Goal: Information Seeking & Learning: Learn about a topic

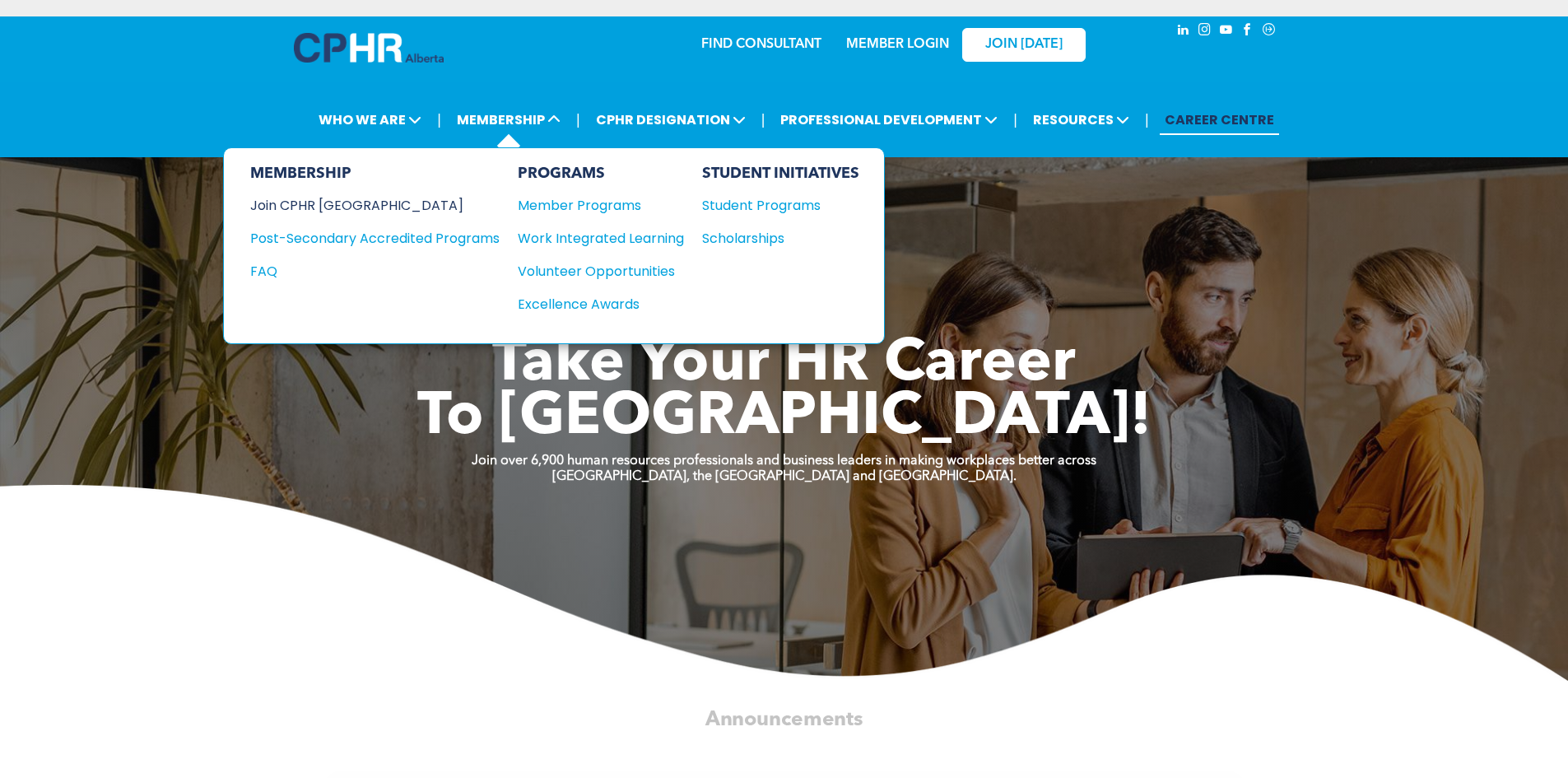
click at [288, 200] on div "Join CPHR [GEOGRAPHIC_DATA]" at bounding box center [363, 205] width 225 height 20
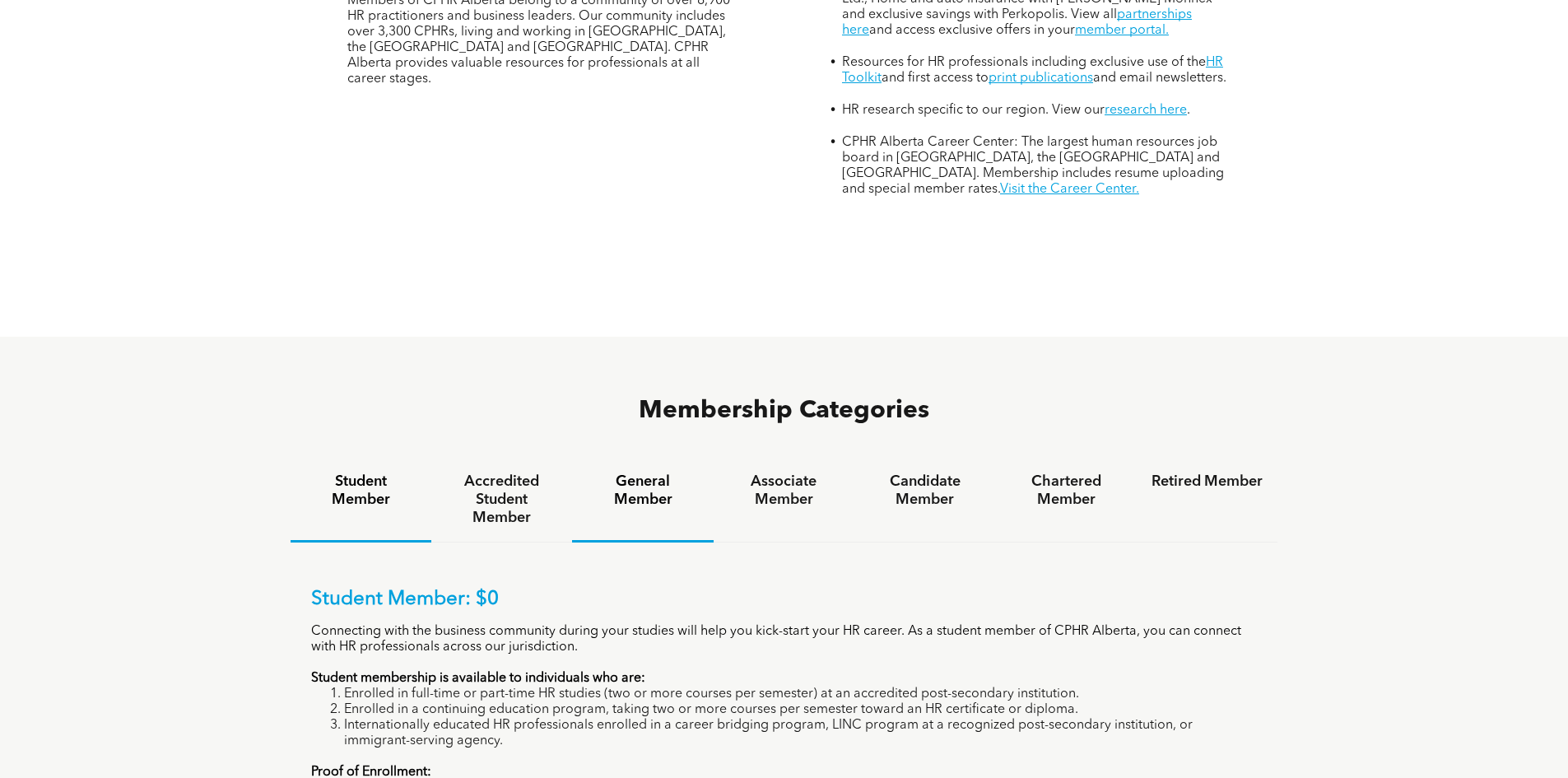
scroll to position [1070, 0]
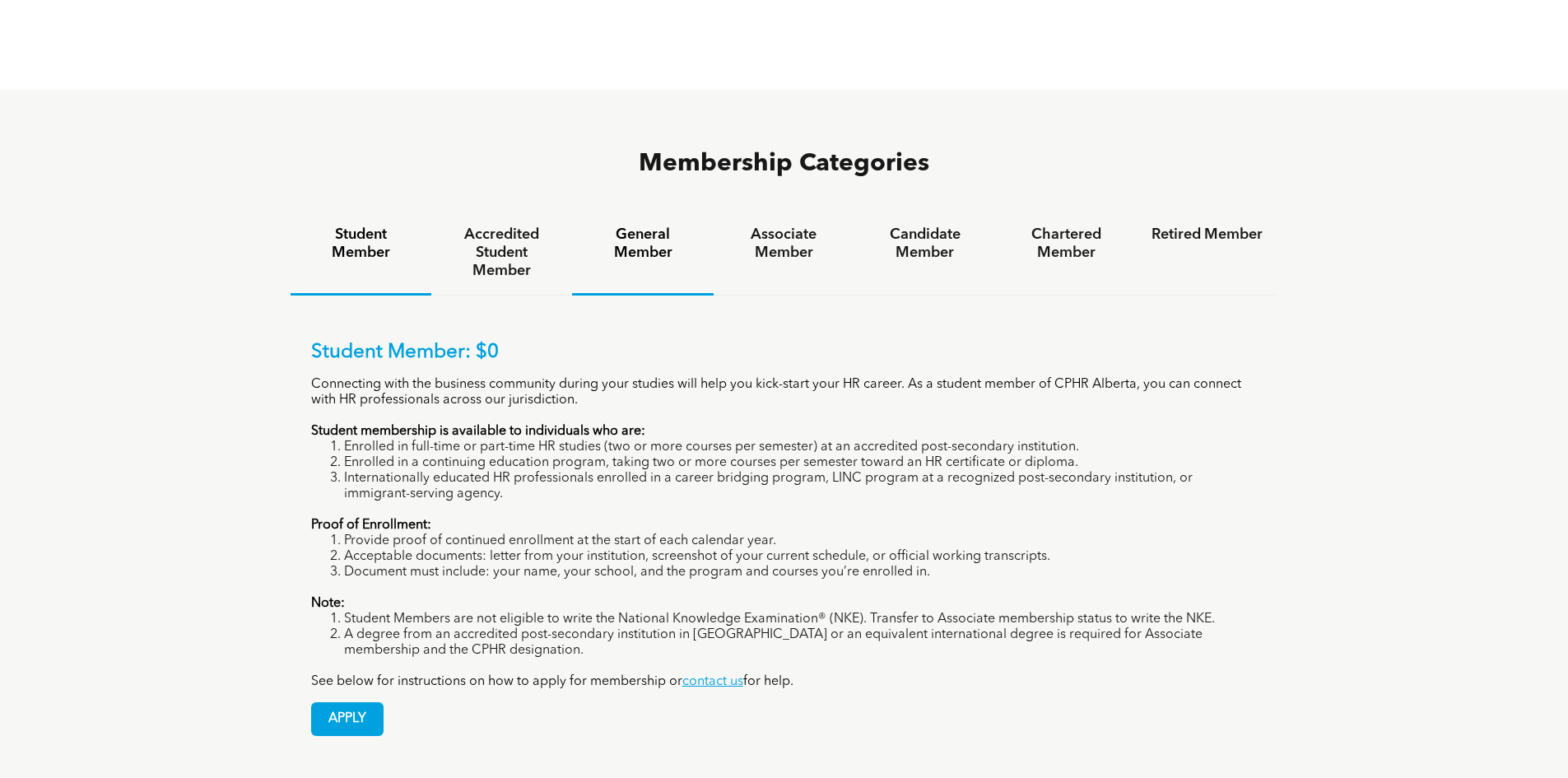
click at [640, 211] on div "General Member" at bounding box center [642, 253] width 141 height 85
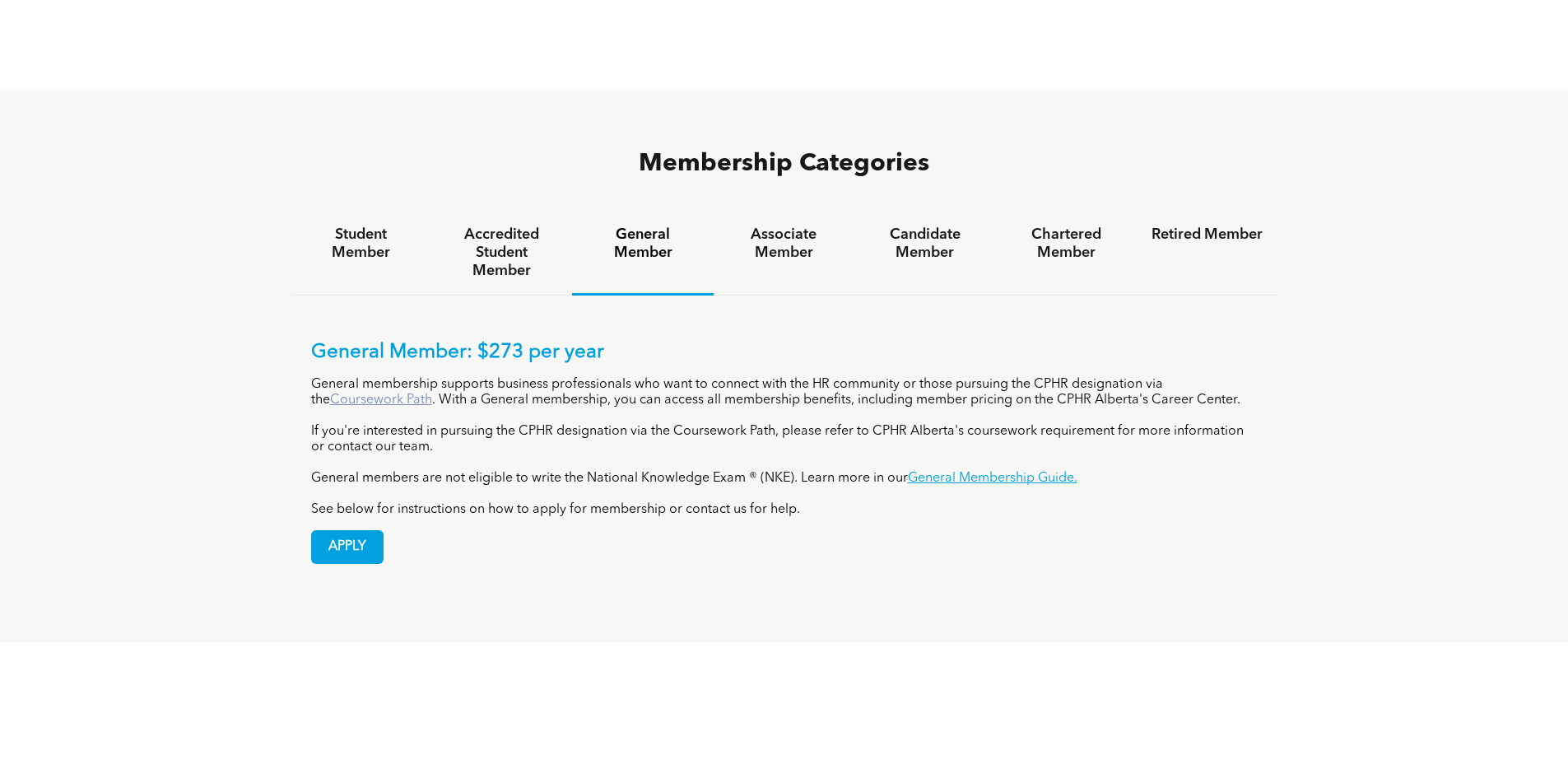
click at [351, 393] on link "Coursework Path" at bounding box center [380, 400] width 102 height 13
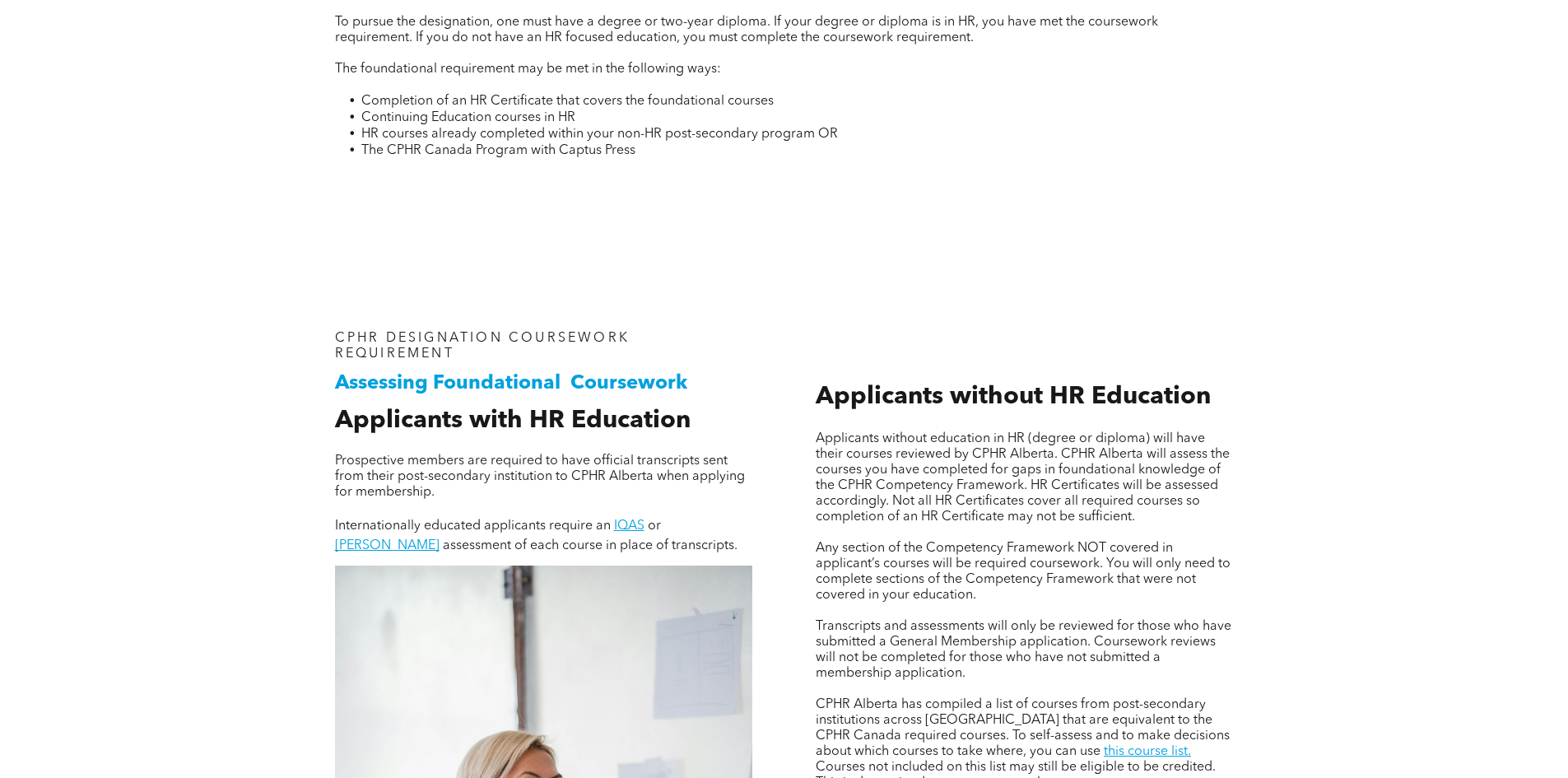
scroll to position [905, 0]
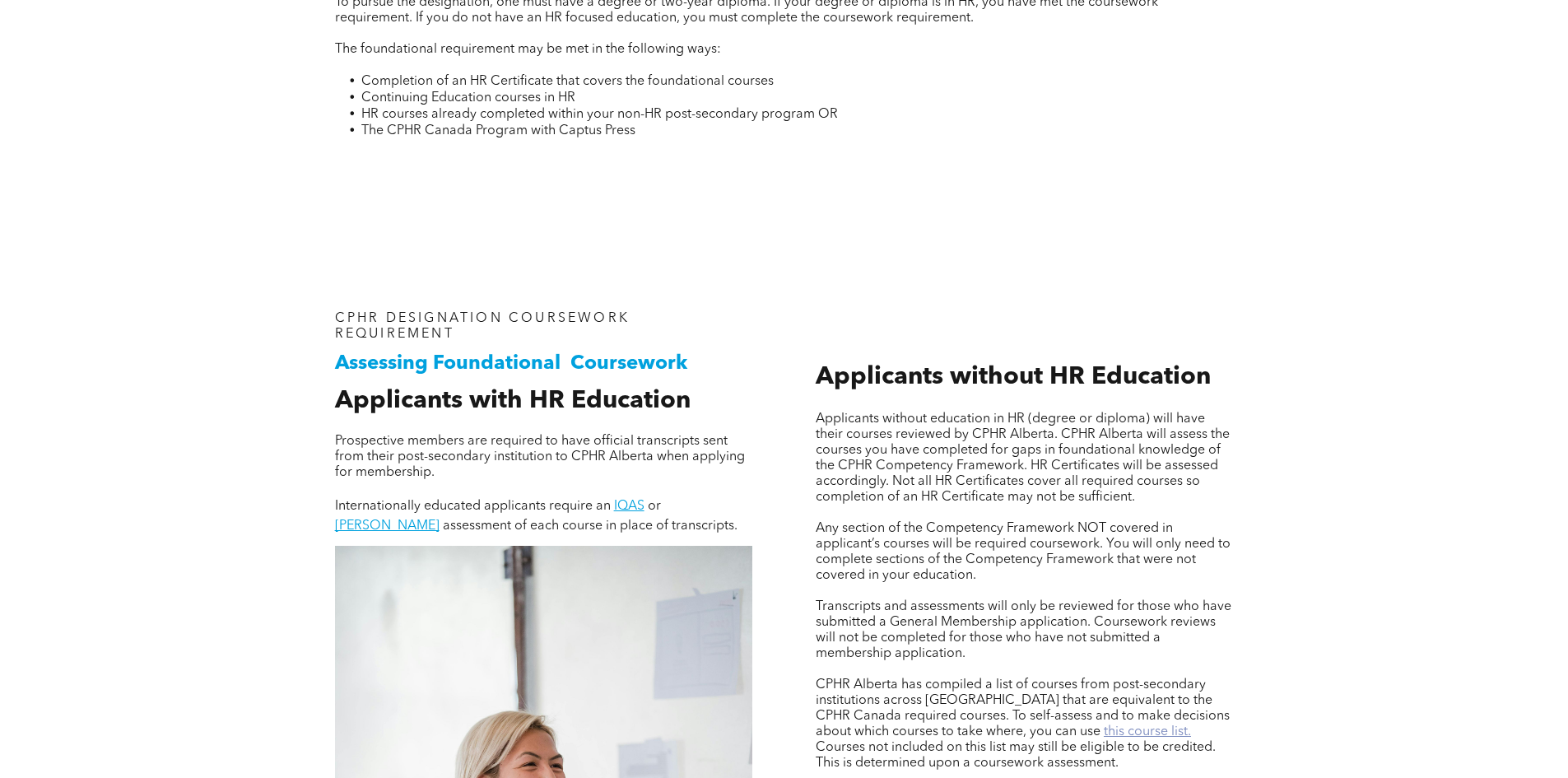
click at [1104, 733] on link "this course list." at bounding box center [1147, 731] width 87 height 13
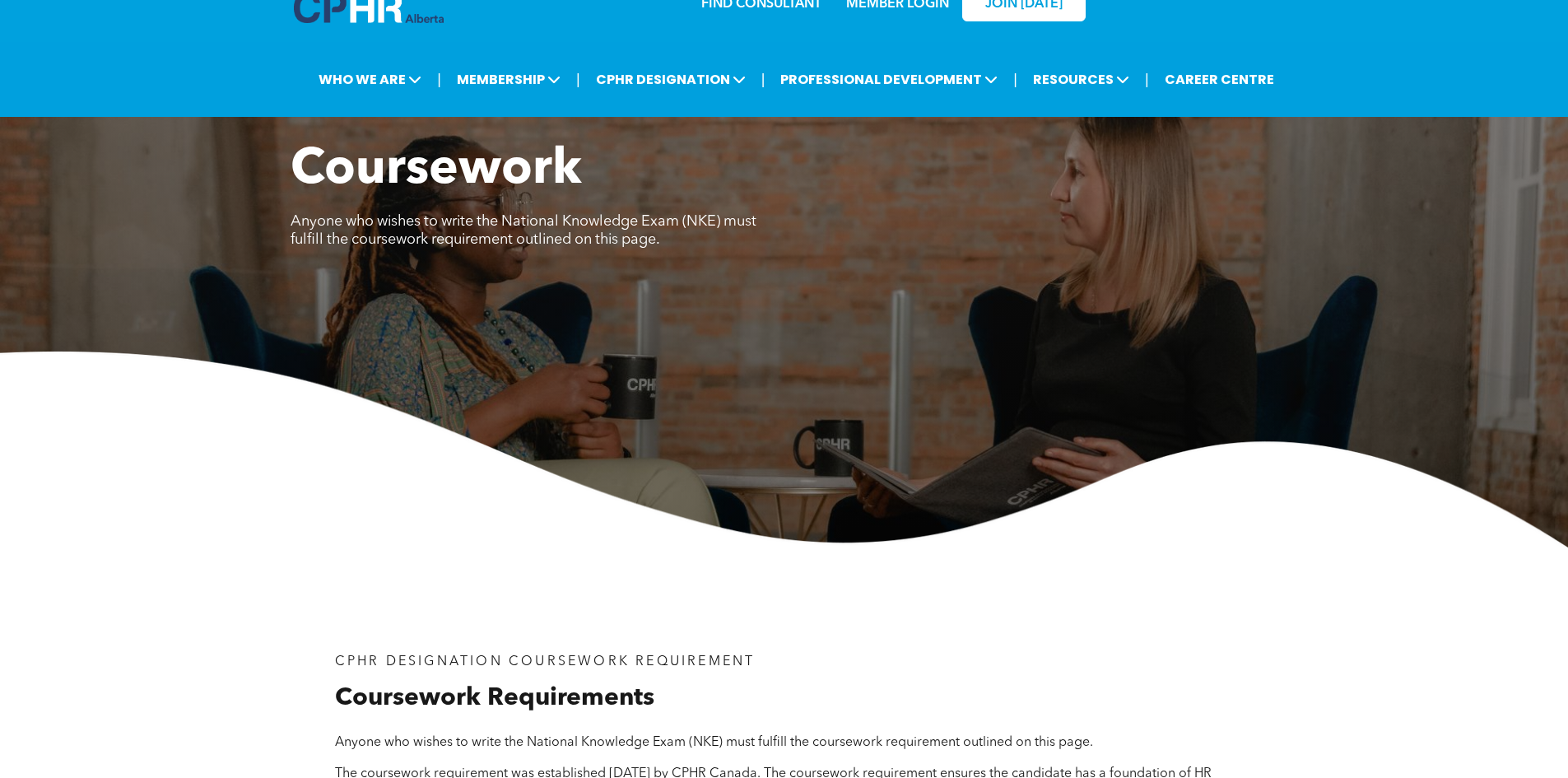
scroll to position [0, 0]
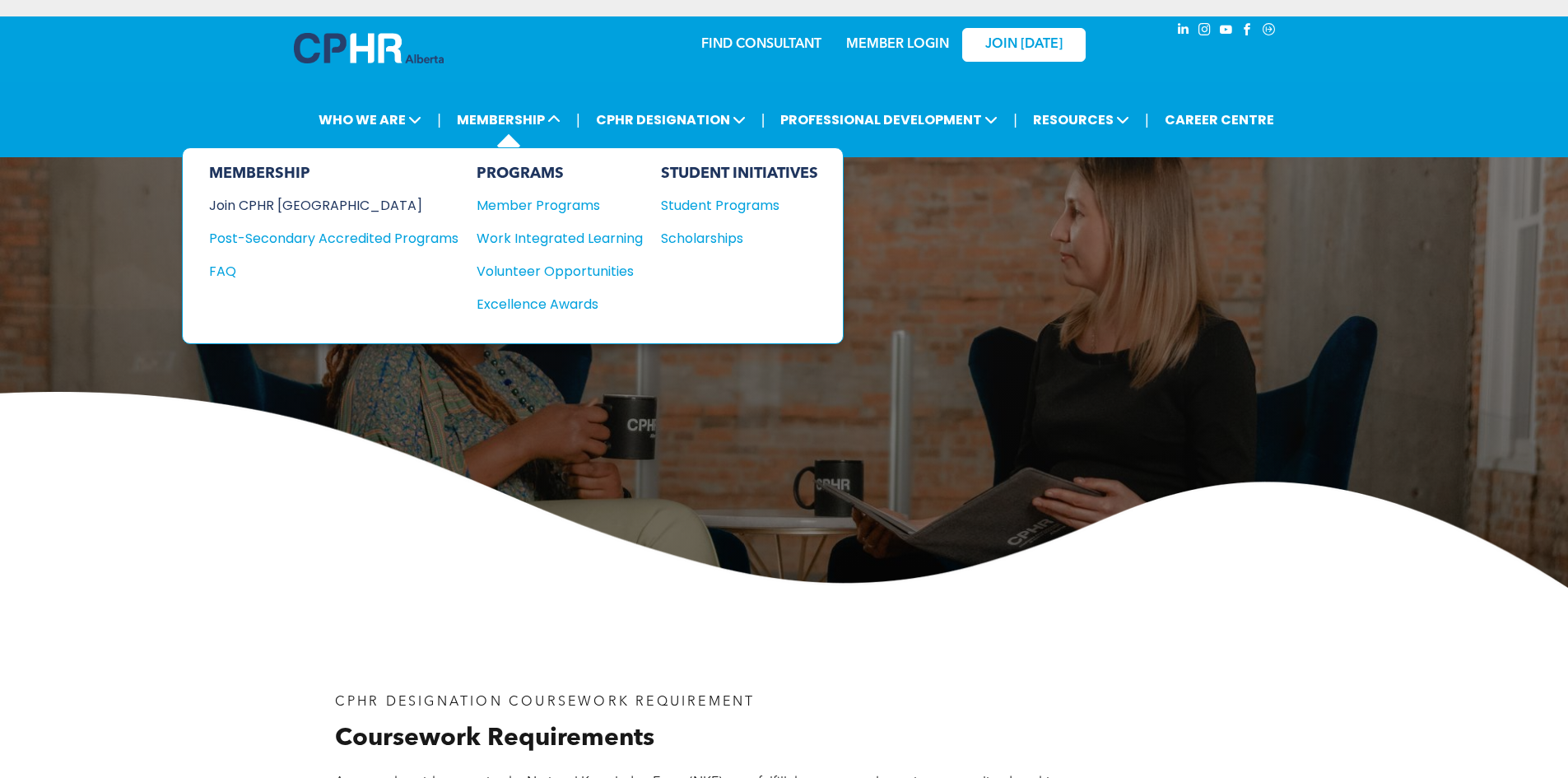
click at [277, 207] on div "Join CPHR [GEOGRAPHIC_DATA]" at bounding box center [322, 205] width 225 height 20
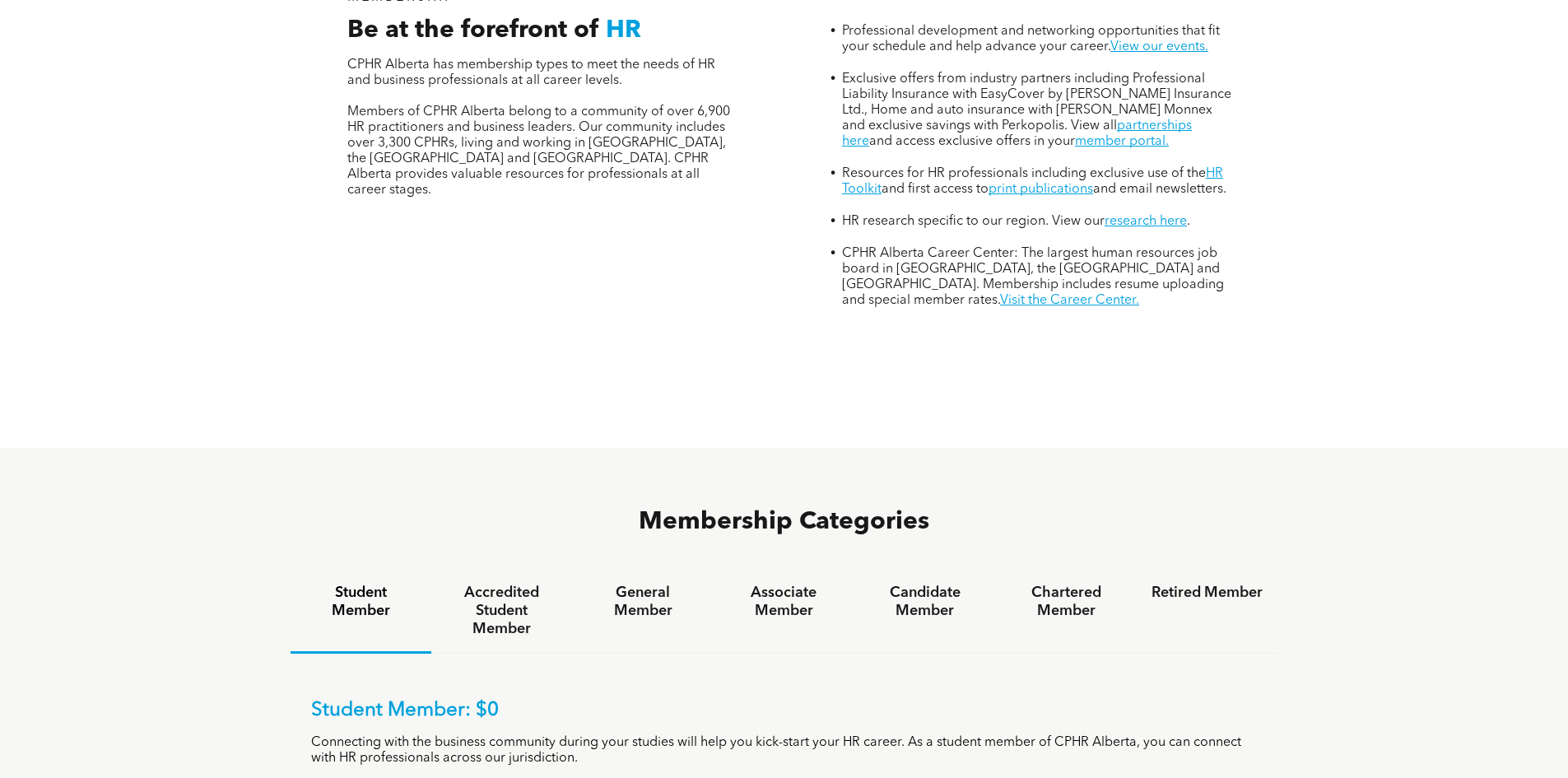
scroll to position [741, 0]
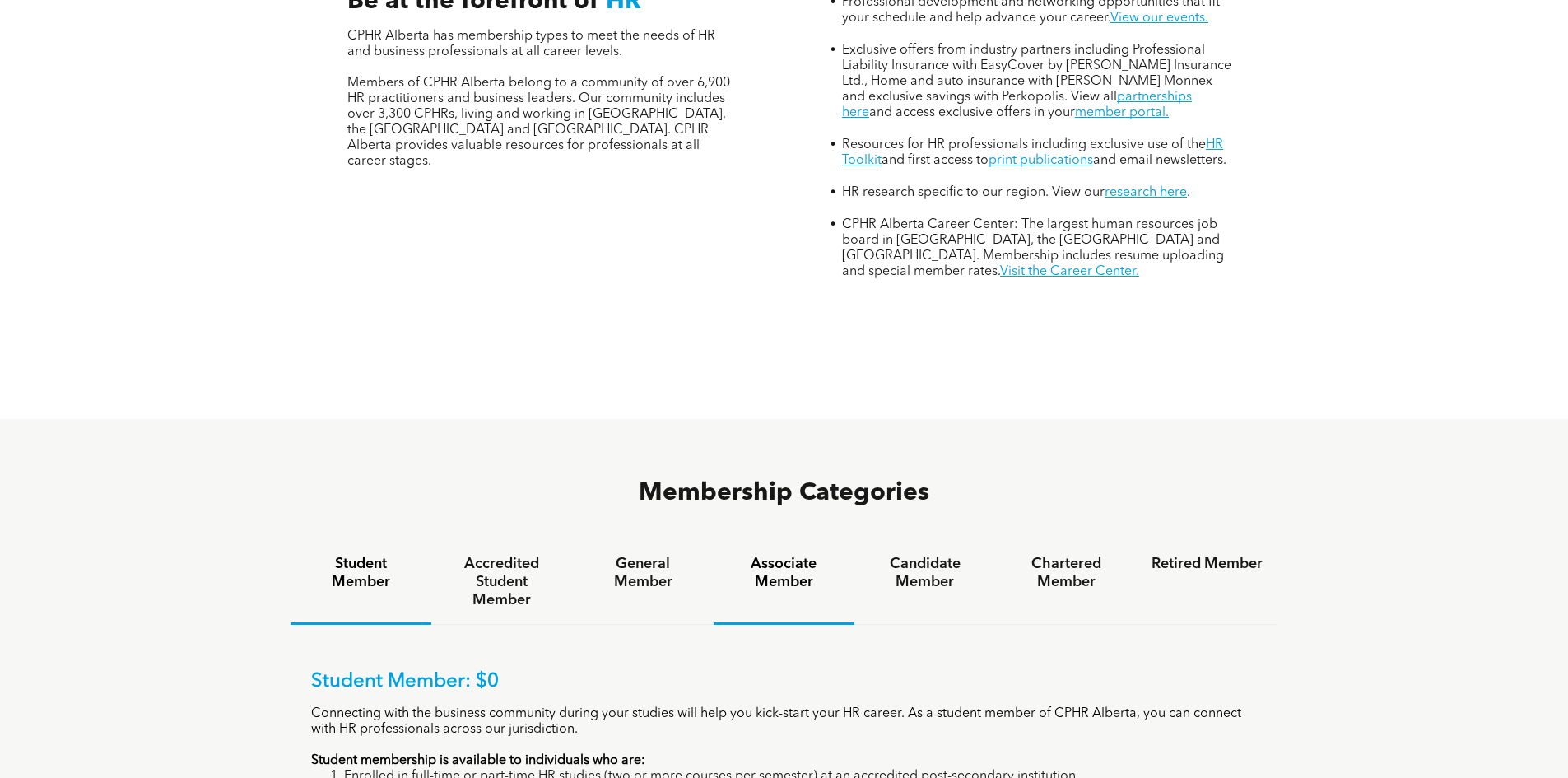
click at [791, 555] on h4 "Associate Member" at bounding box center [784, 572] width 111 height 36
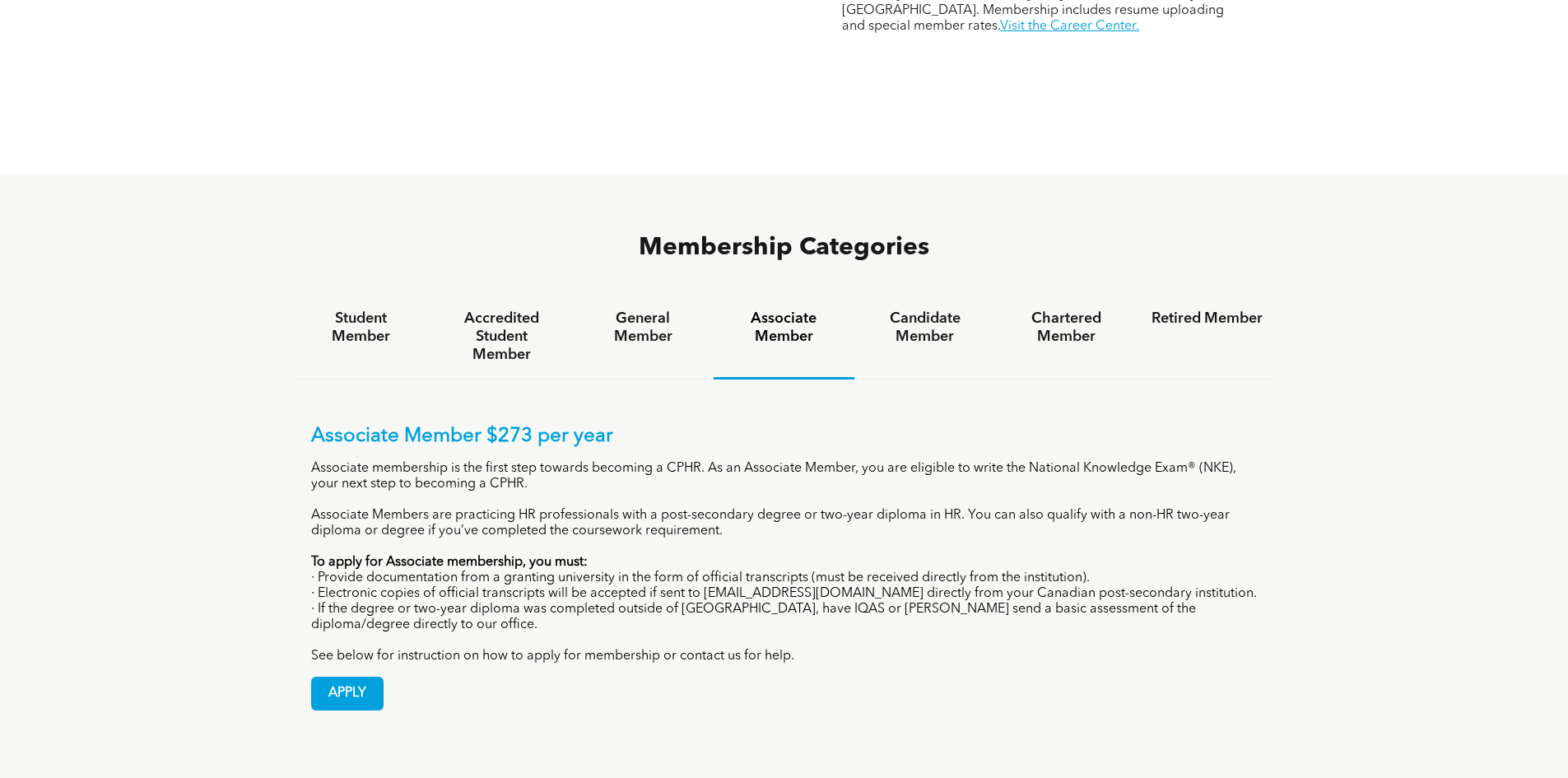
scroll to position [987, 0]
click at [609, 307] on h4 "General Member" at bounding box center [642, 325] width 111 height 36
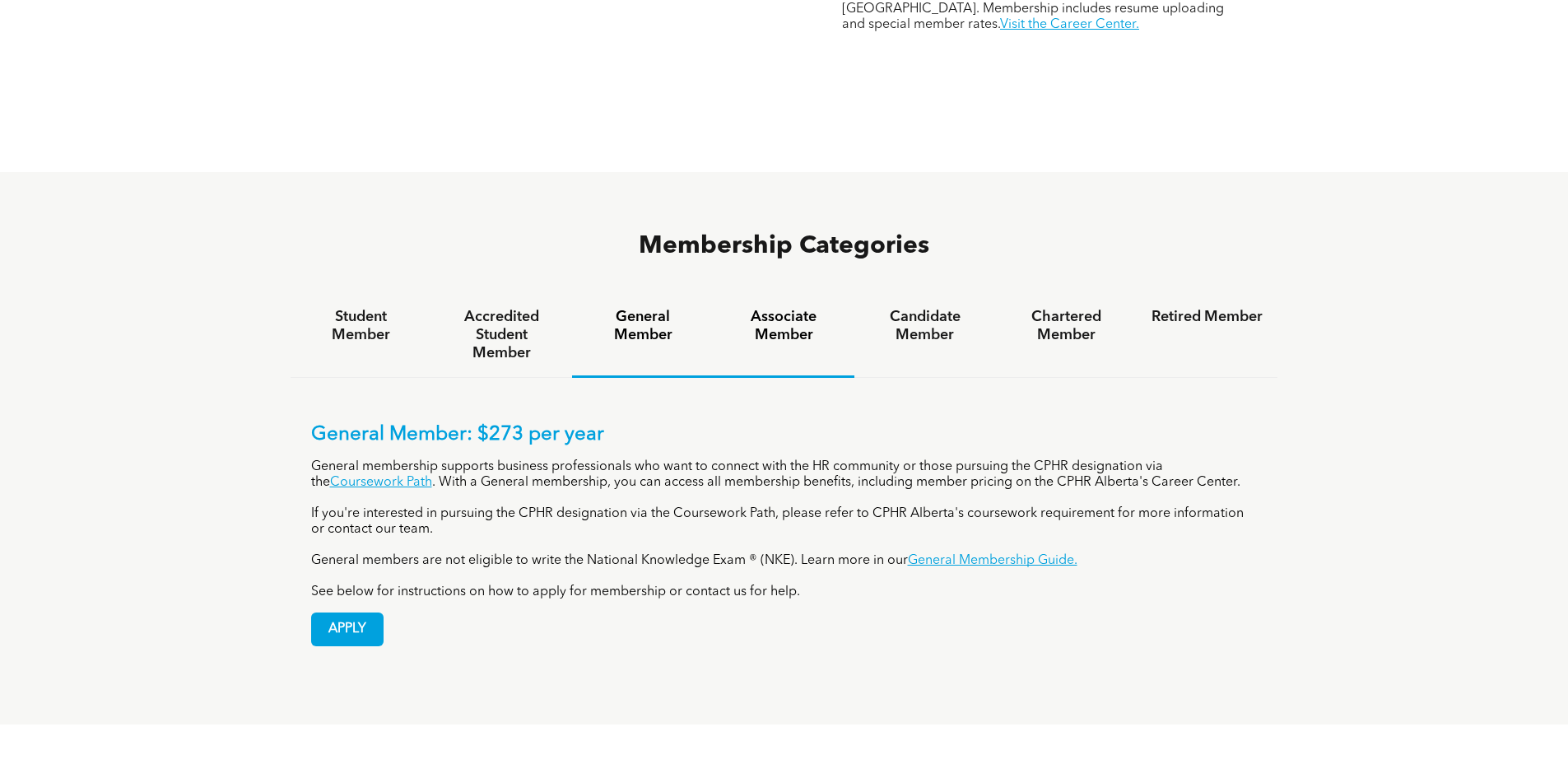
click at [778, 307] on h4 "Associate Member" at bounding box center [784, 325] width 111 height 36
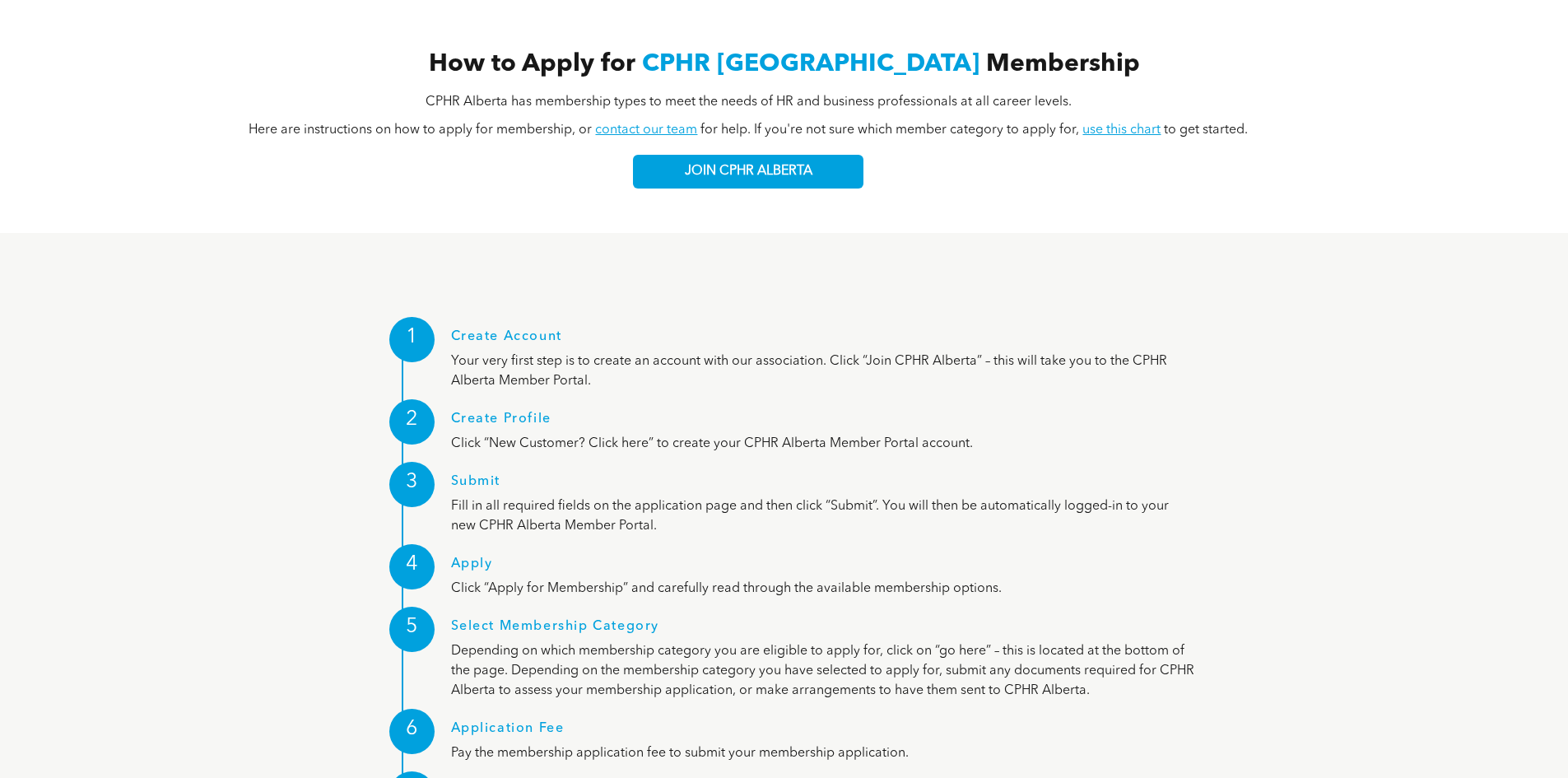
scroll to position [1893, 0]
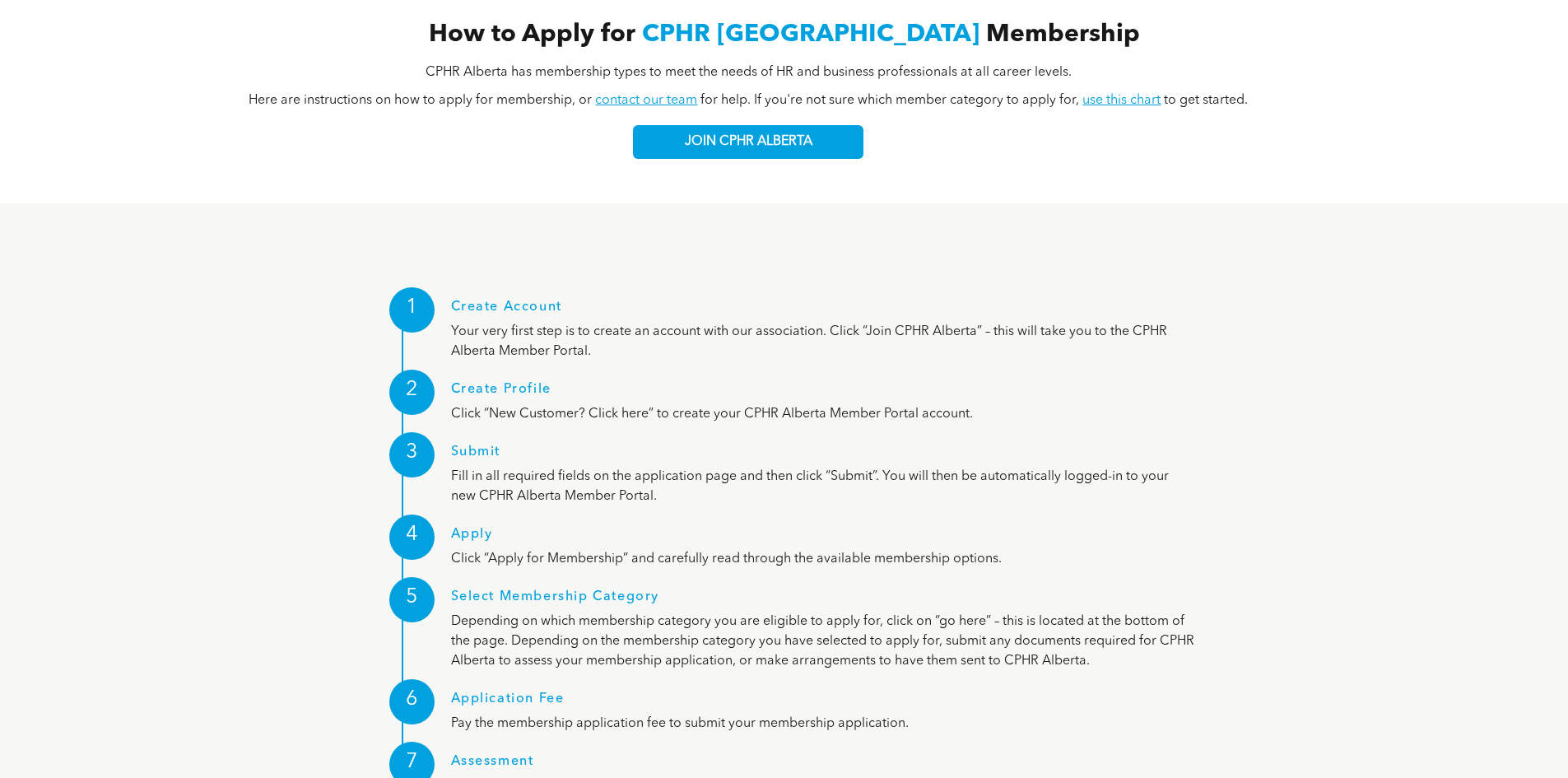
click at [684, 611] on p "Depending on which membership category you are eligible to apply for, click on …" at bounding box center [823, 641] width 745 height 59
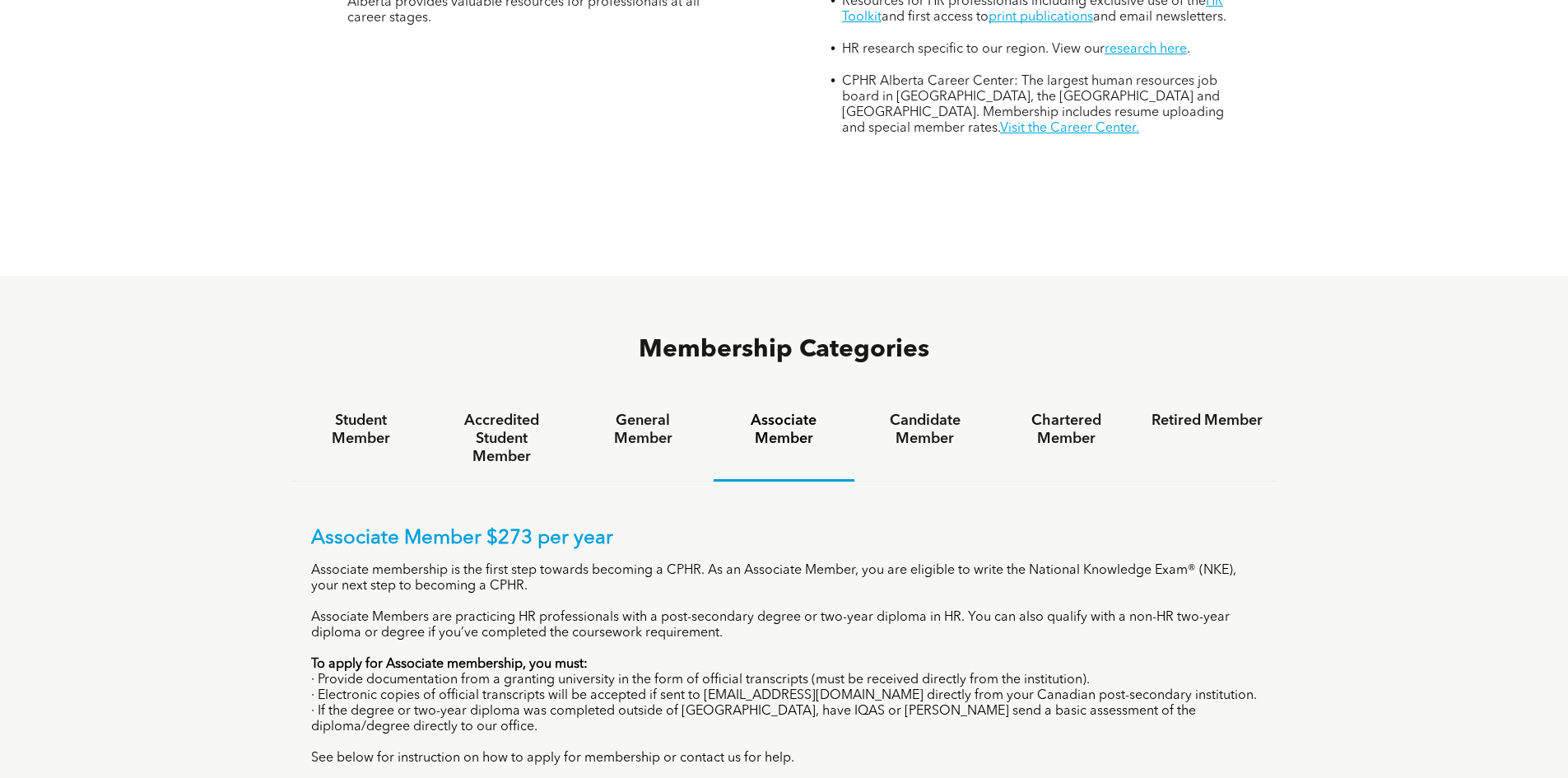
scroll to position [807, 0]
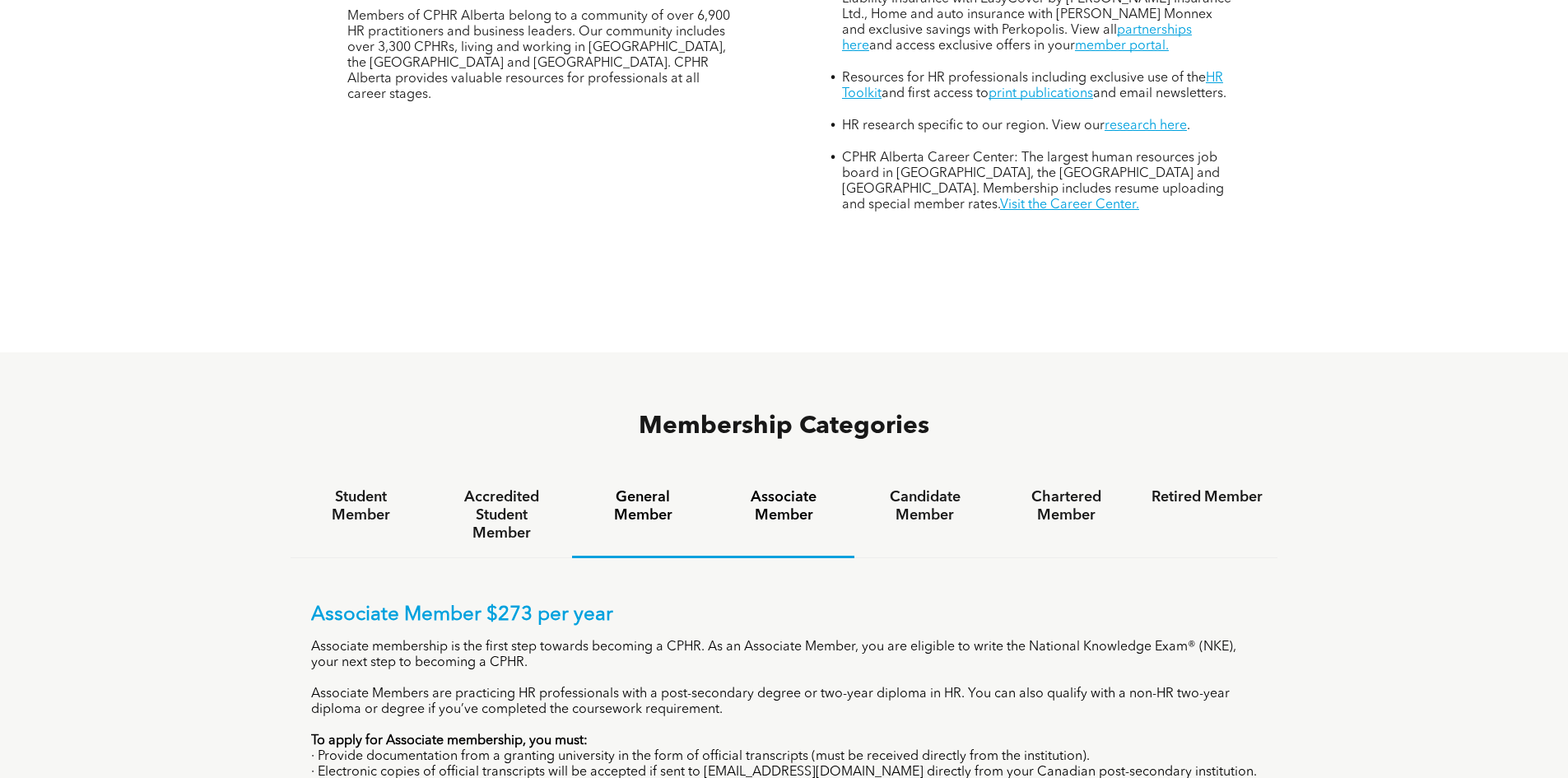
click at [651, 488] on h4 "General Member" at bounding box center [642, 506] width 111 height 36
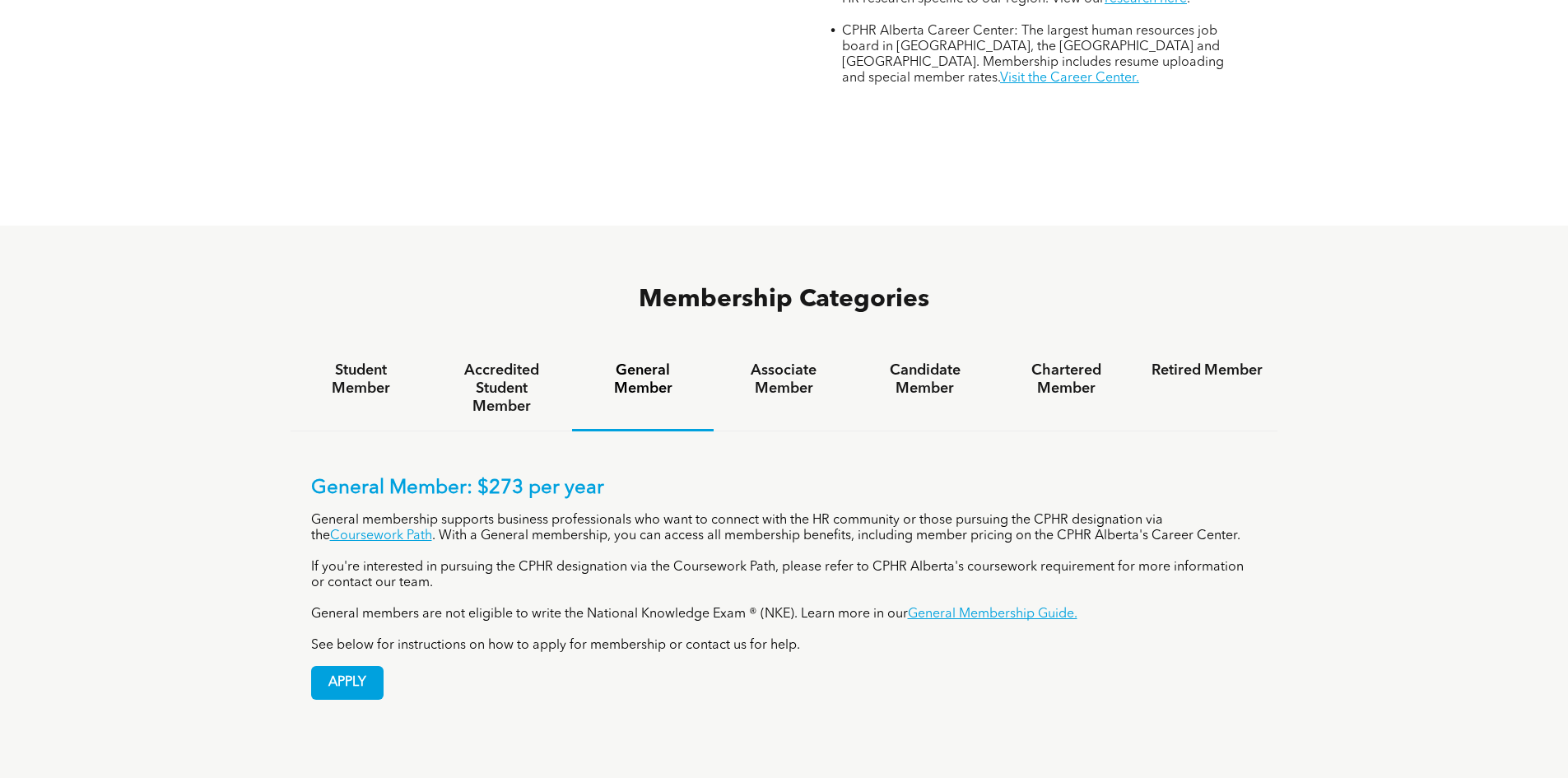
scroll to position [972, 0]
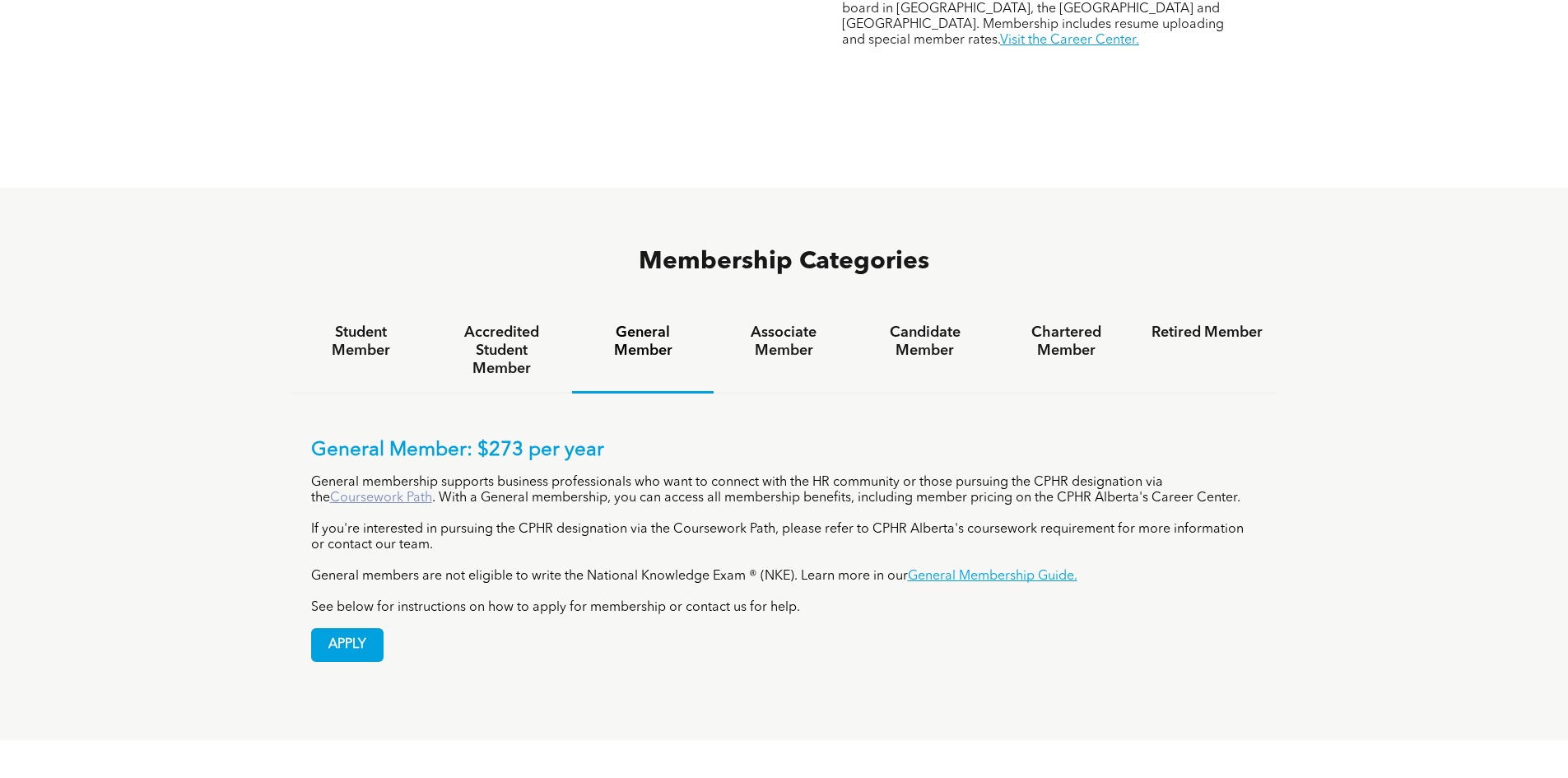
click at [387, 491] on link "Coursework Path" at bounding box center [380, 497] width 102 height 13
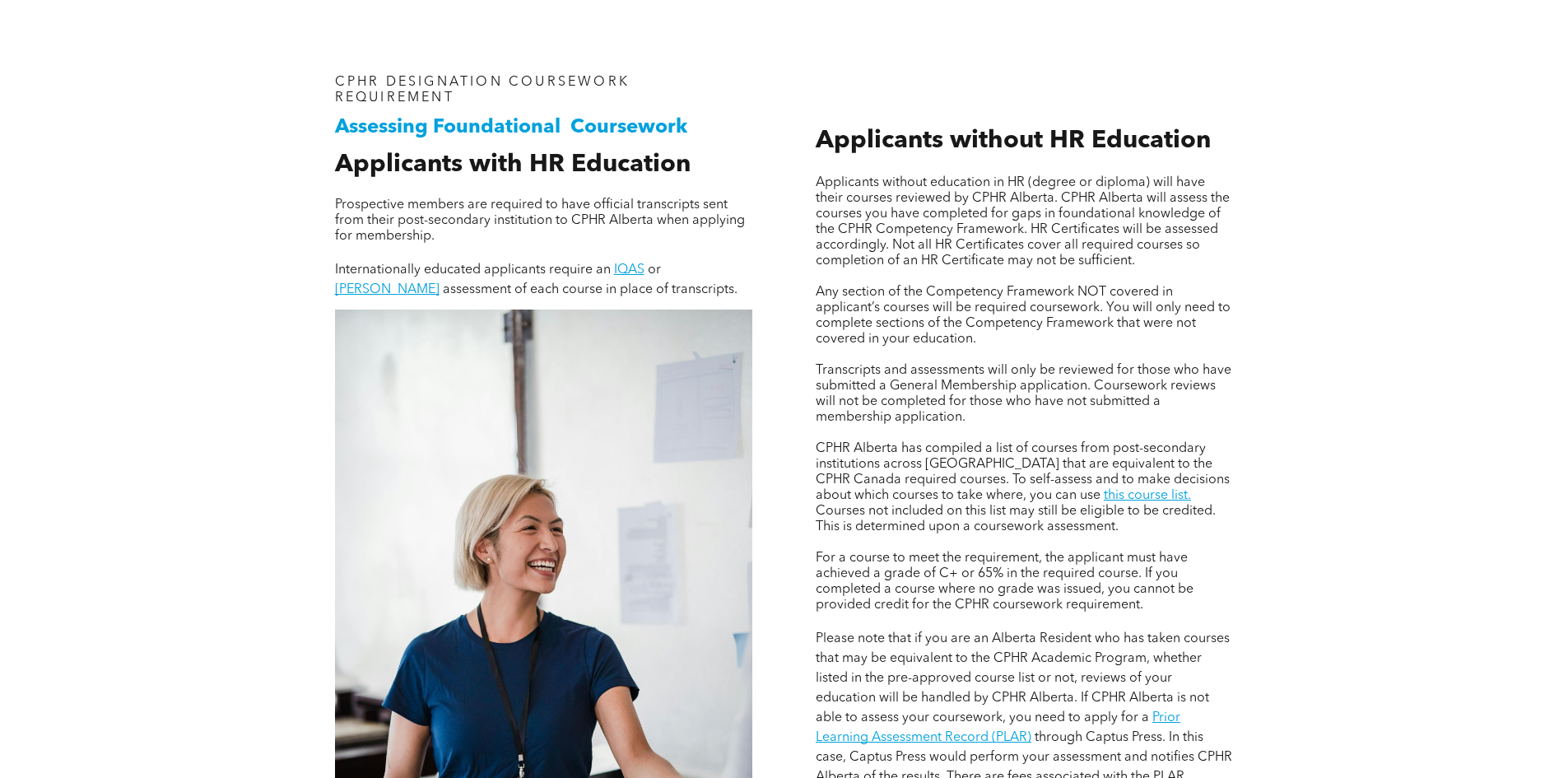
scroll to position [1317, 0]
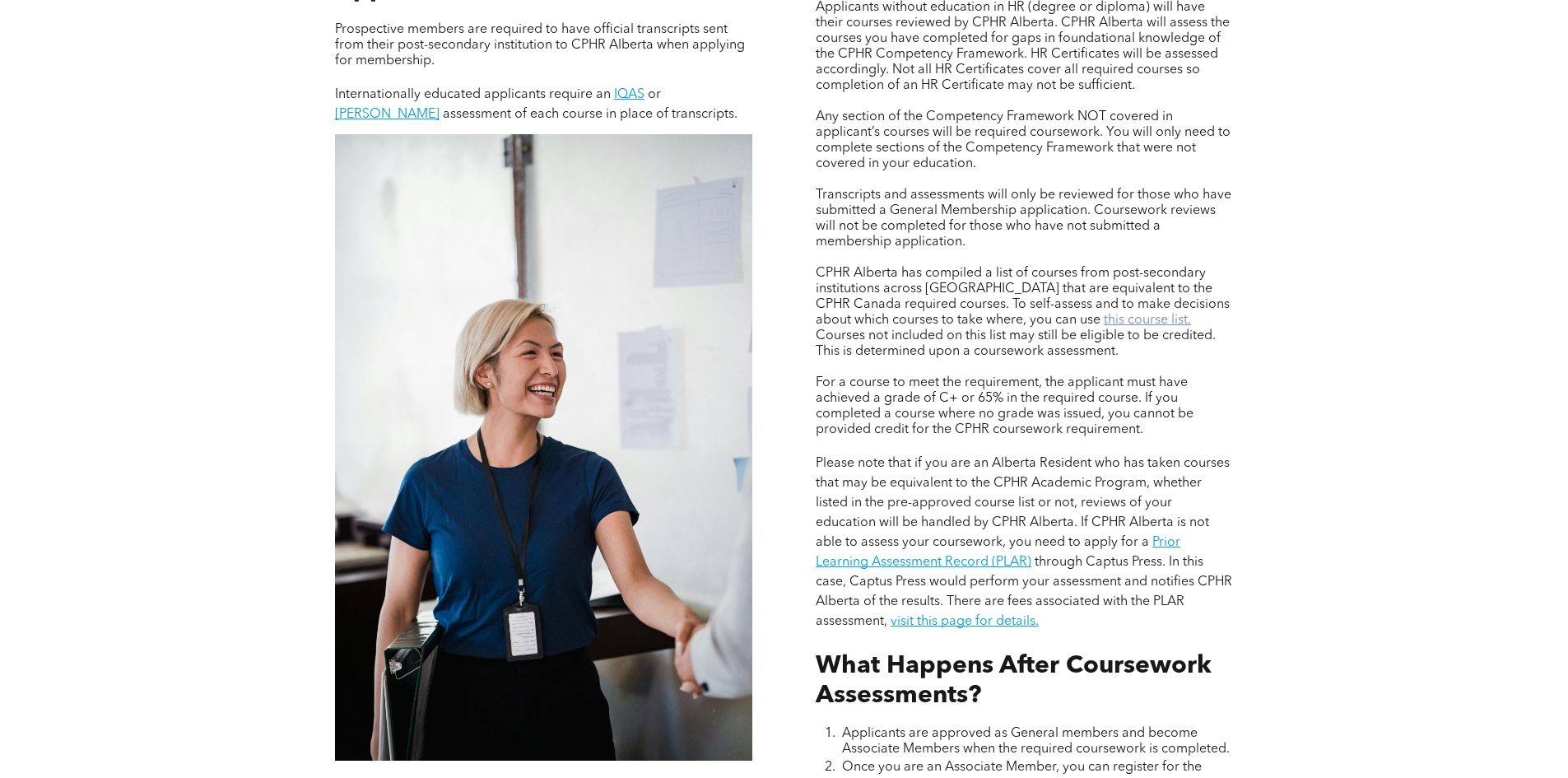
click at [1104, 322] on link "this course list." at bounding box center [1147, 320] width 87 height 13
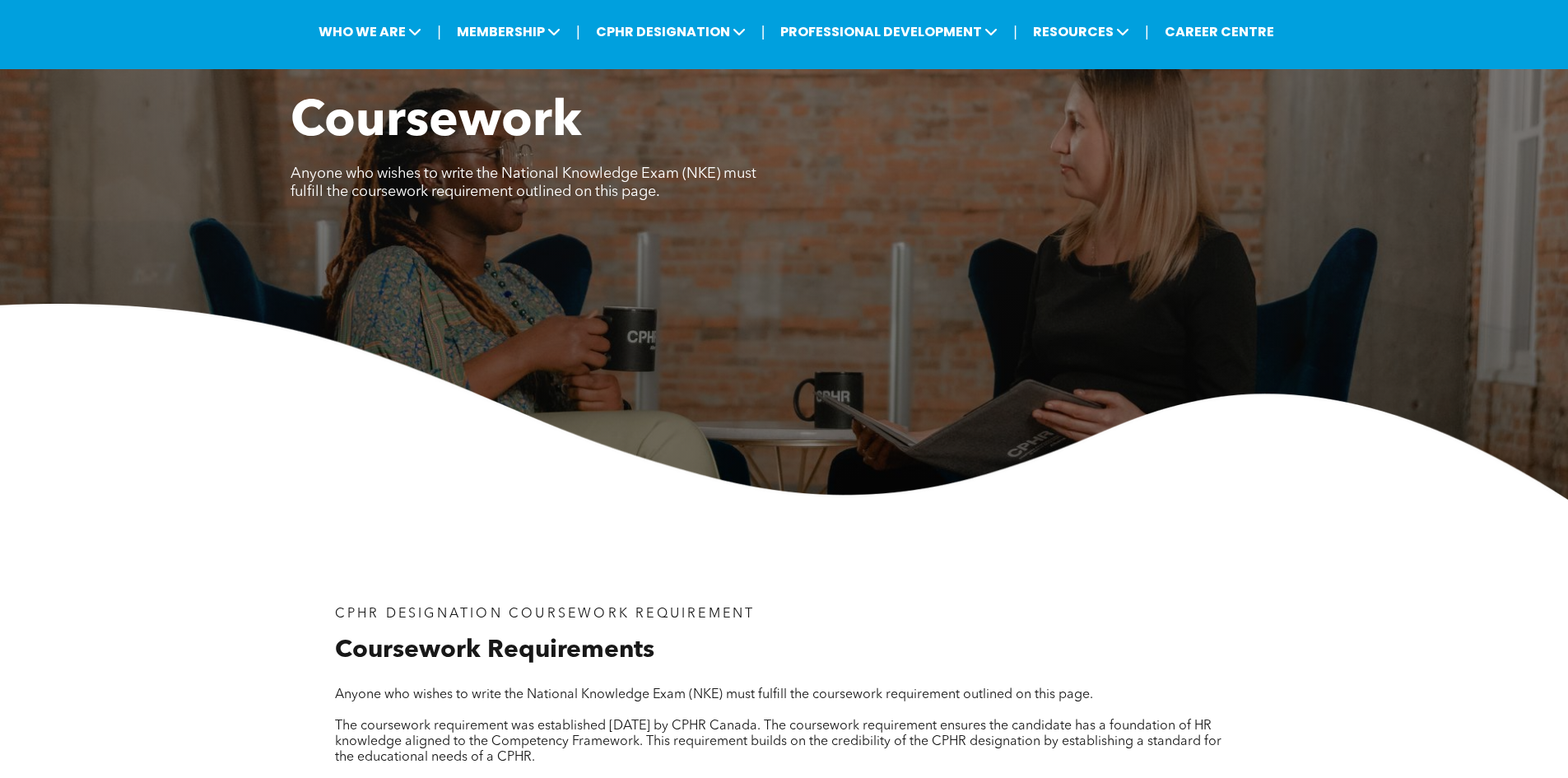
scroll to position [0, 0]
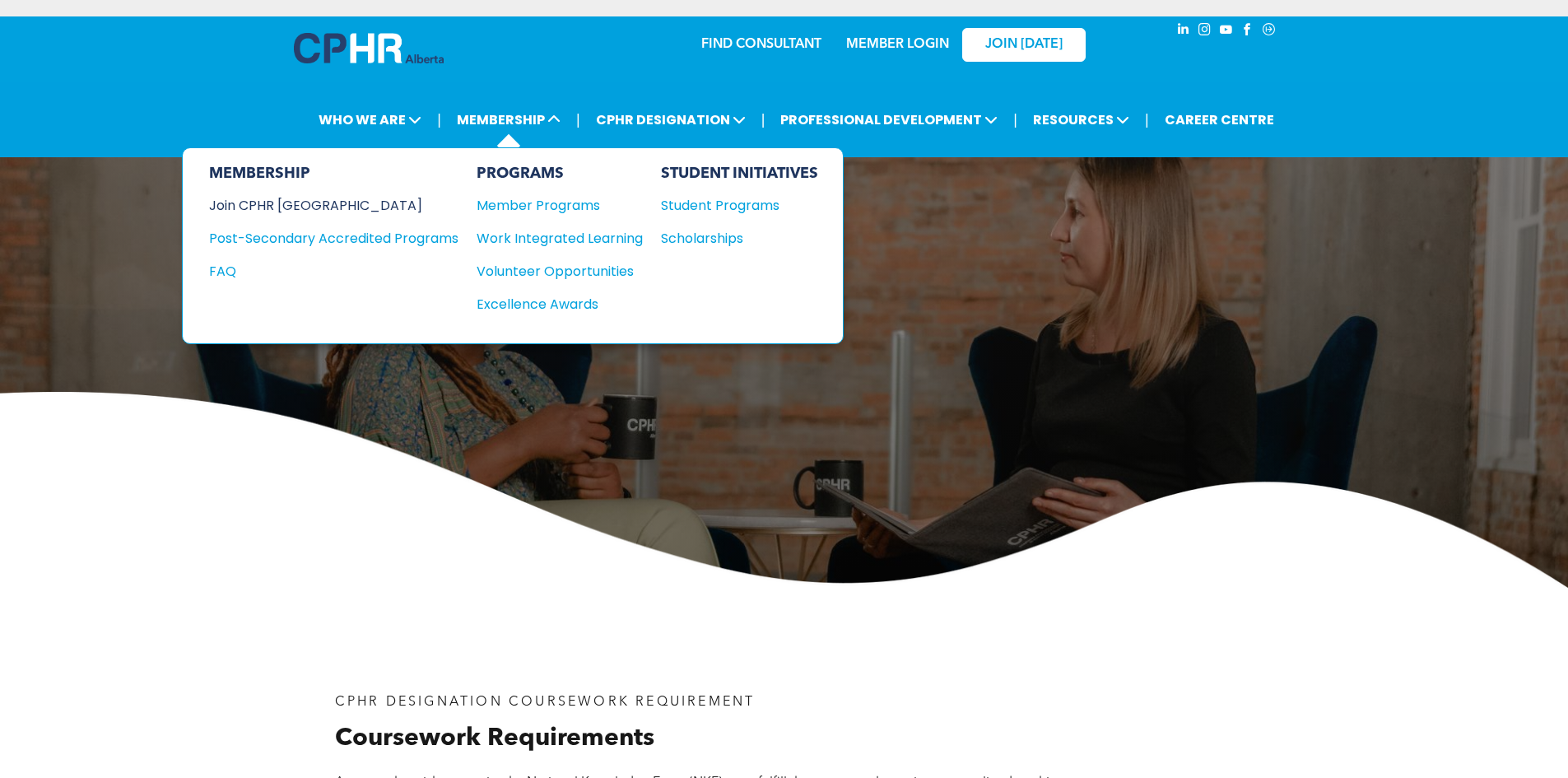
click at [317, 214] on div "Join CPHR [GEOGRAPHIC_DATA]" at bounding box center [322, 205] width 225 height 20
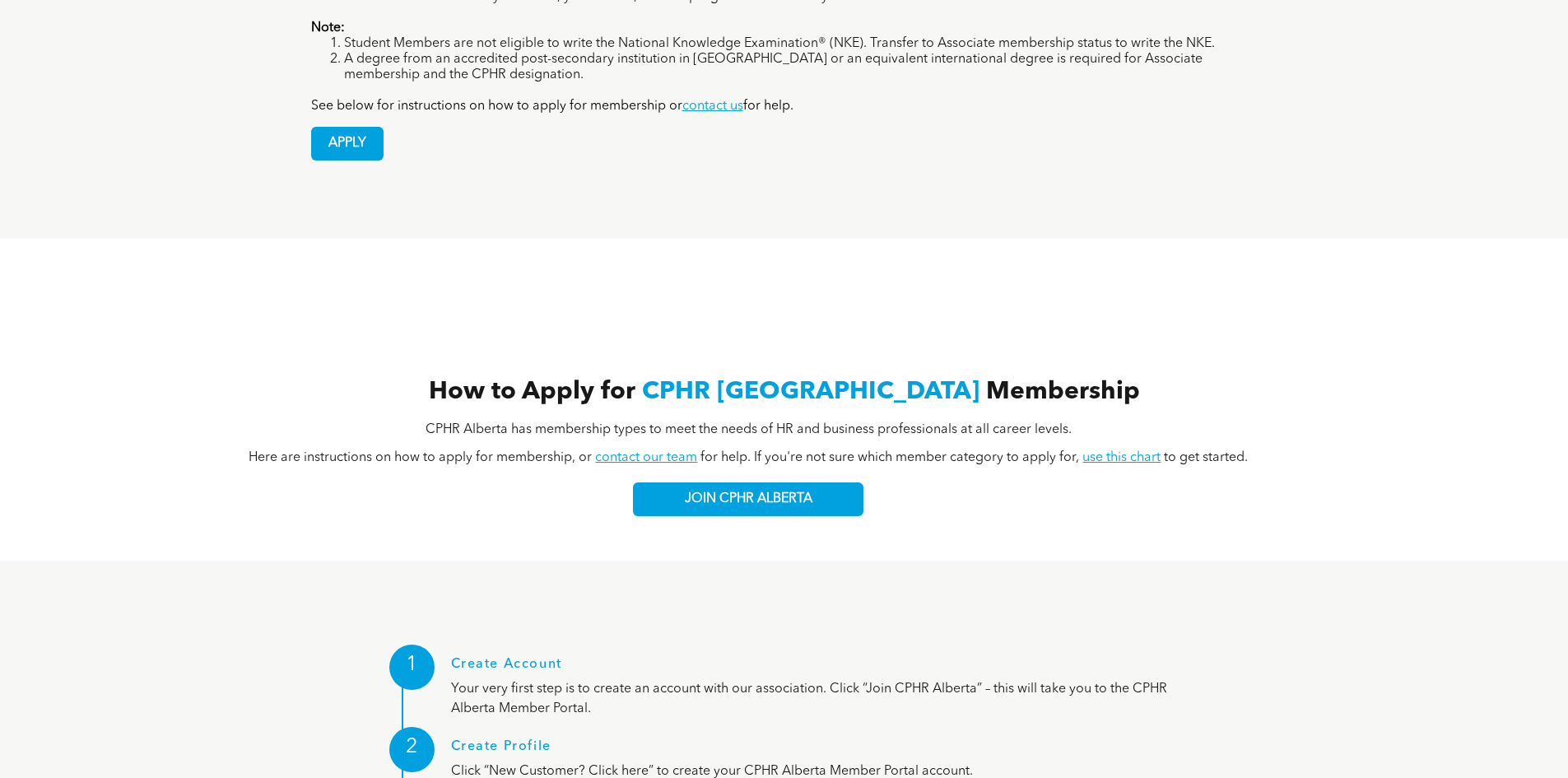
scroll to position [1645, 0]
click at [1135, 450] on link "use this chart" at bounding box center [1121, 456] width 78 height 13
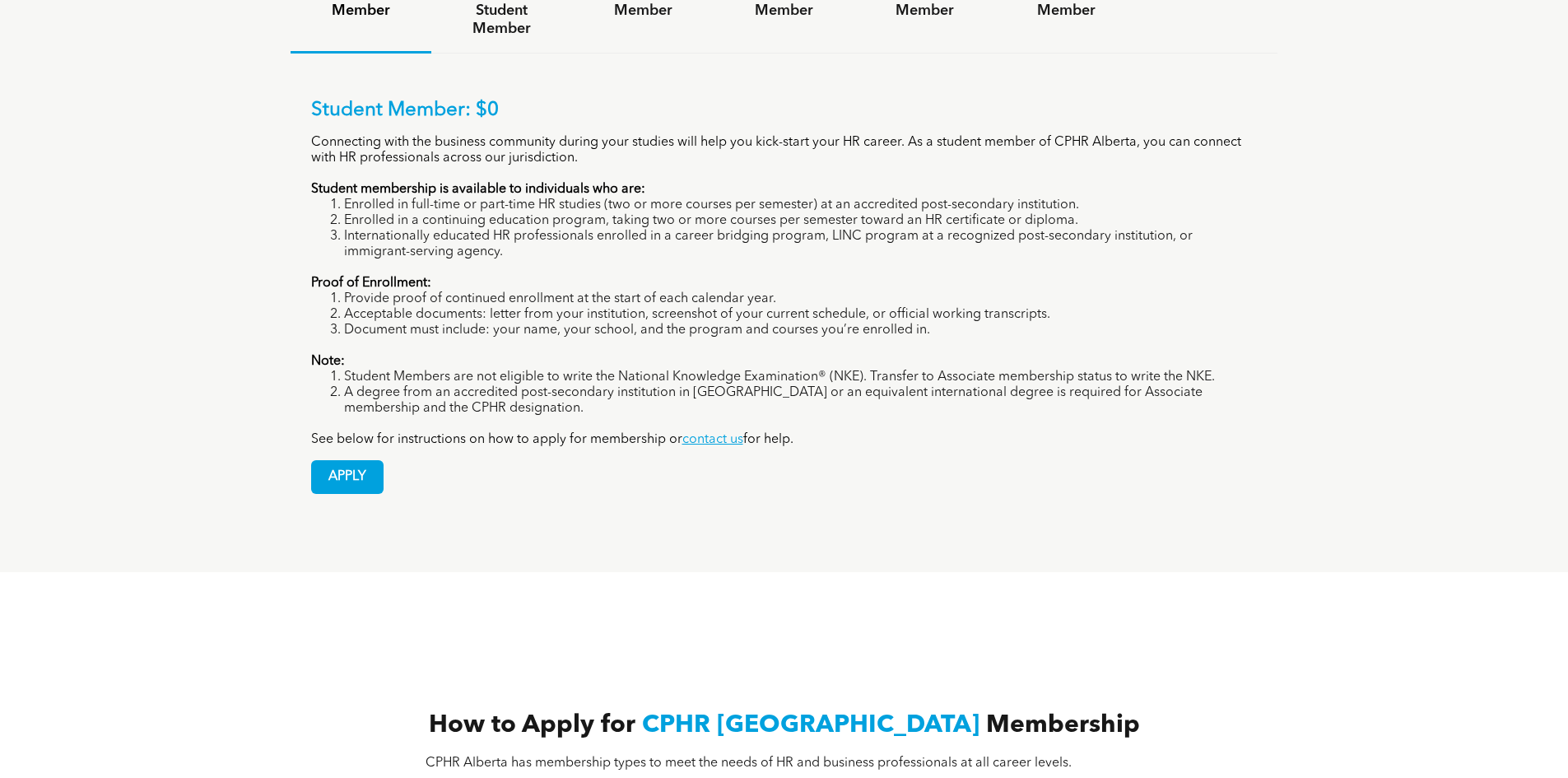
scroll to position [1070, 0]
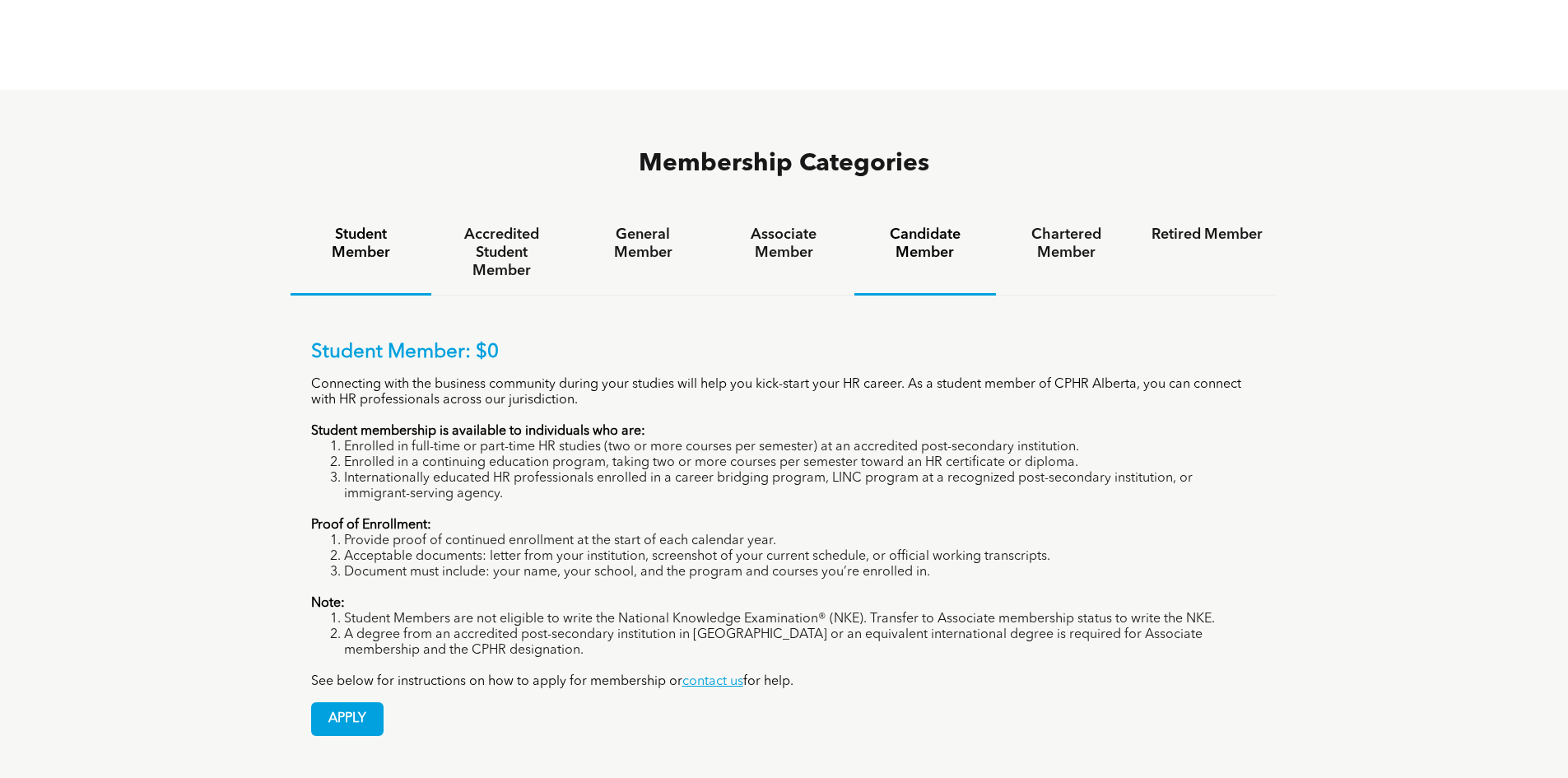
click at [935, 225] on h4 "Candidate Member" at bounding box center [924, 243] width 111 height 36
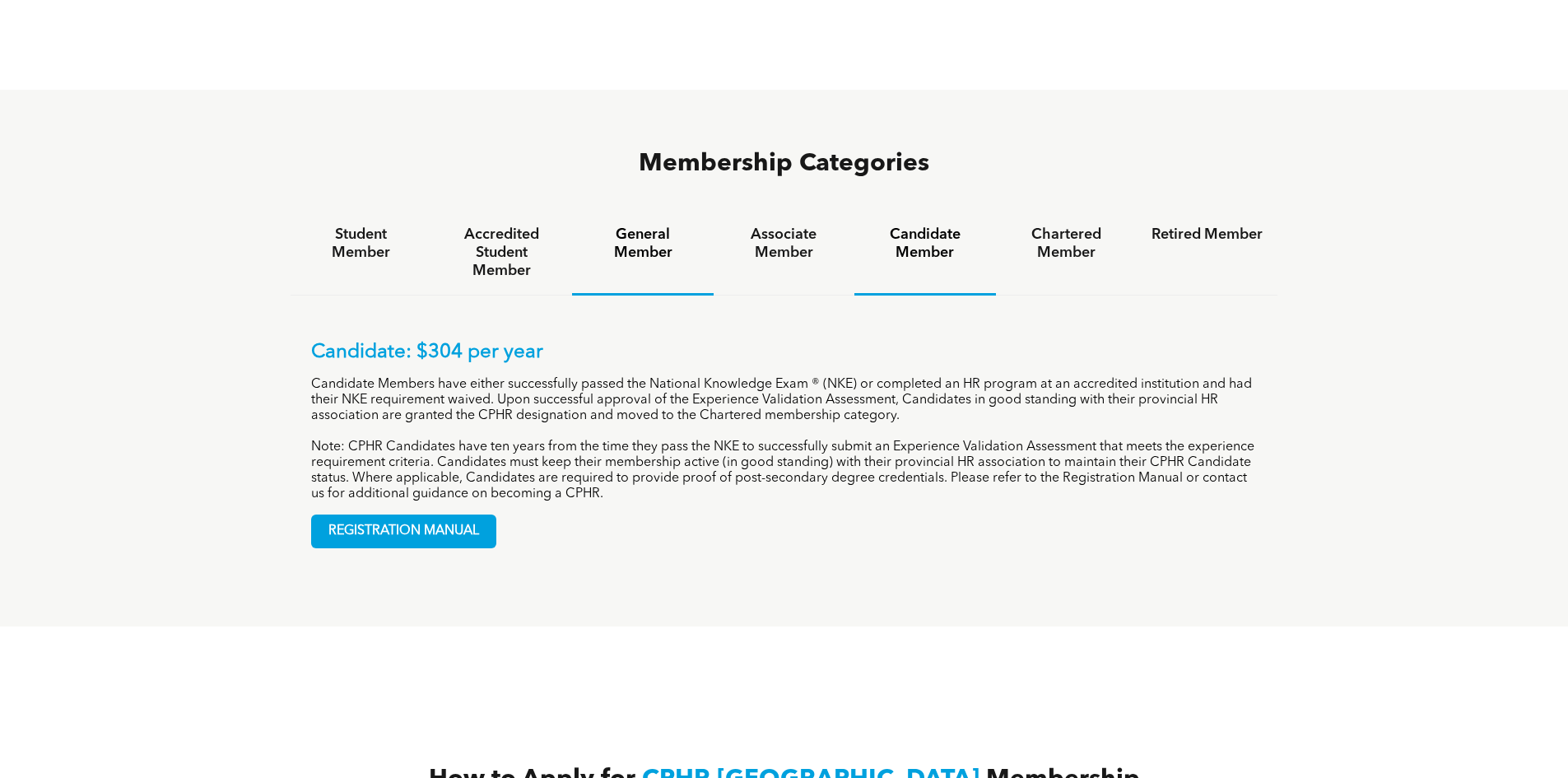
click at [659, 225] on h4 "General Member" at bounding box center [642, 243] width 111 height 36
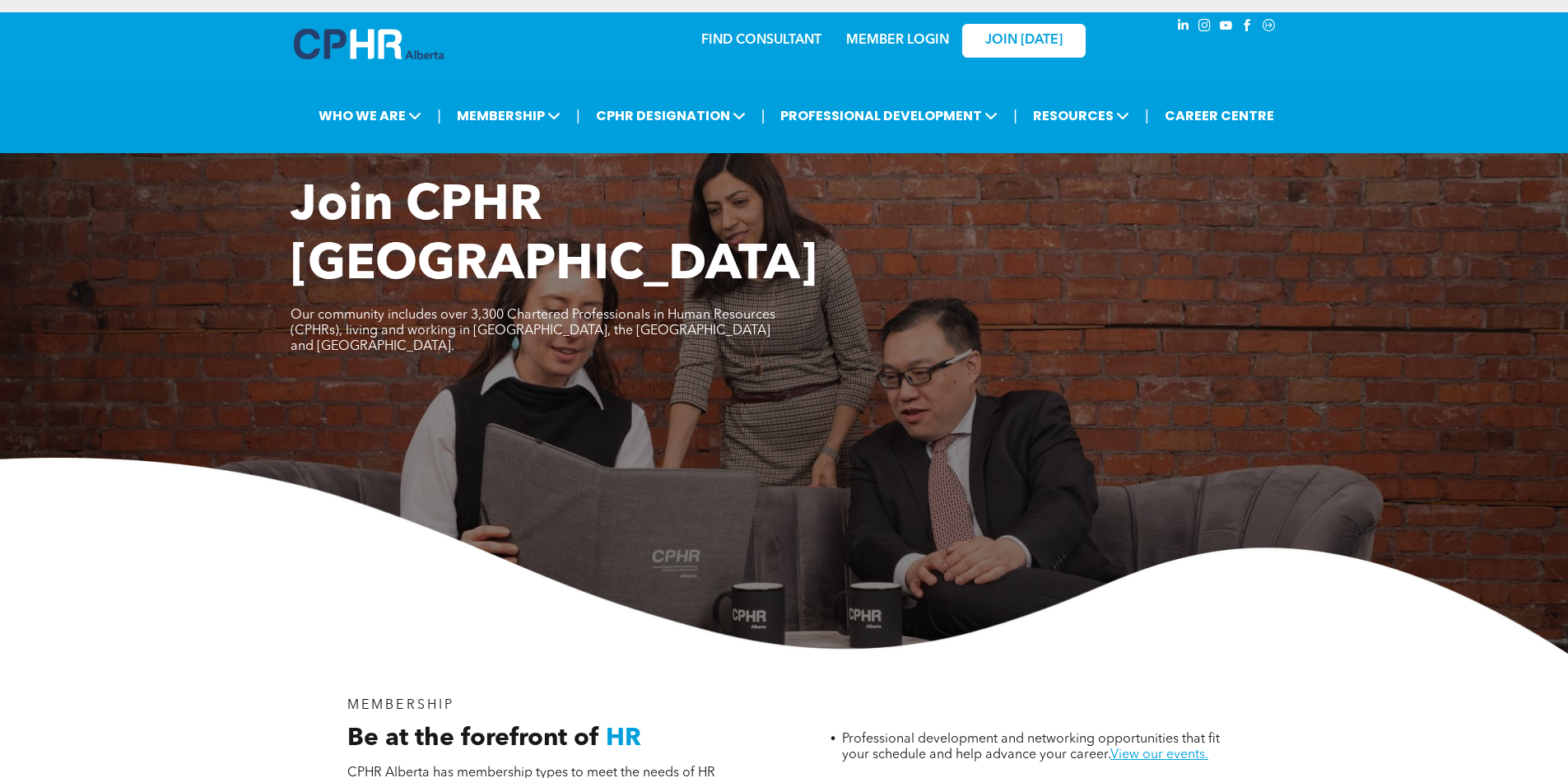
scroll to position [0, 0]
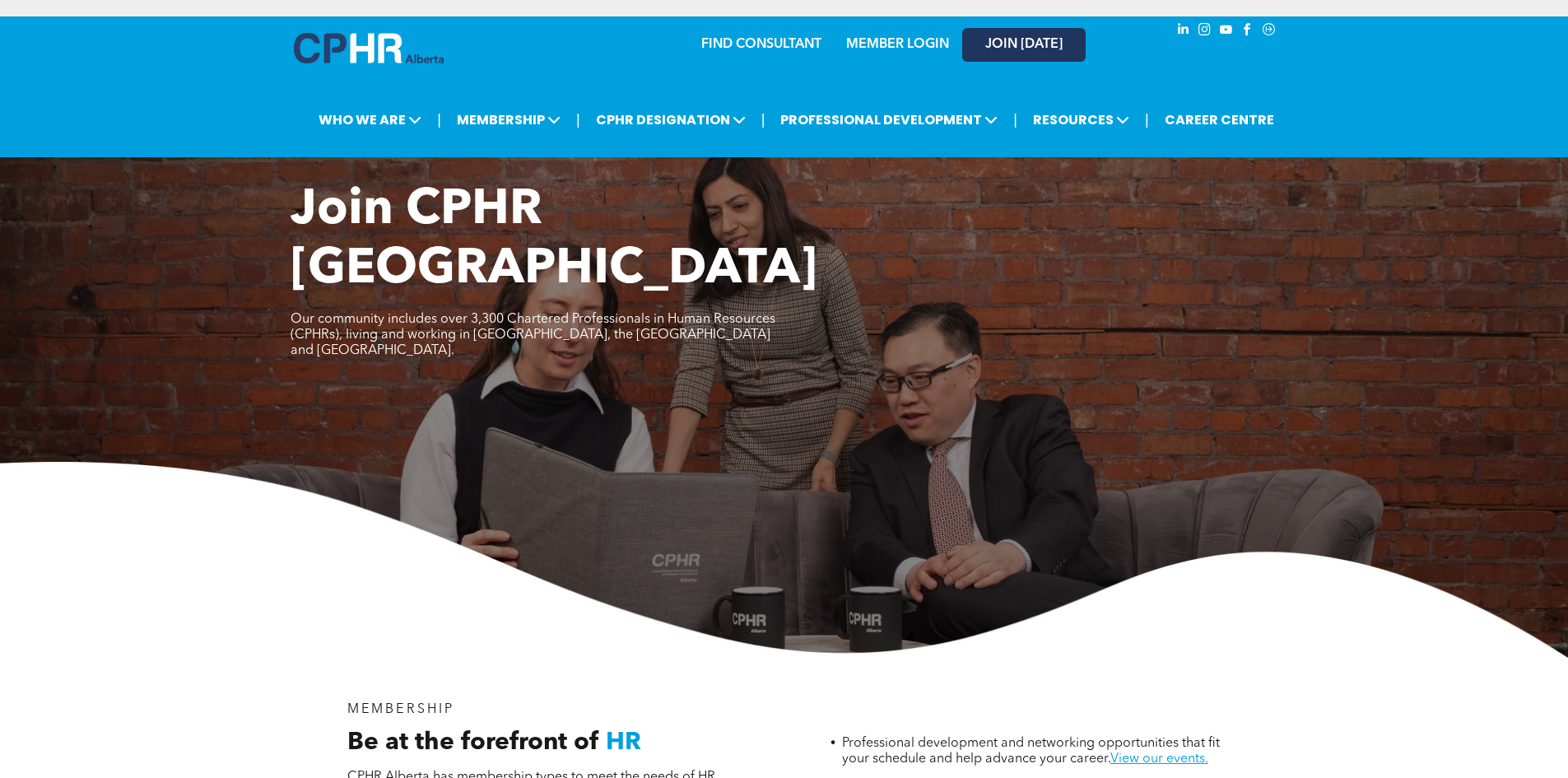
click at [1023, 52] on link "JOIN [DATE]" at bounding box center [1024, 45] width 123 height 34
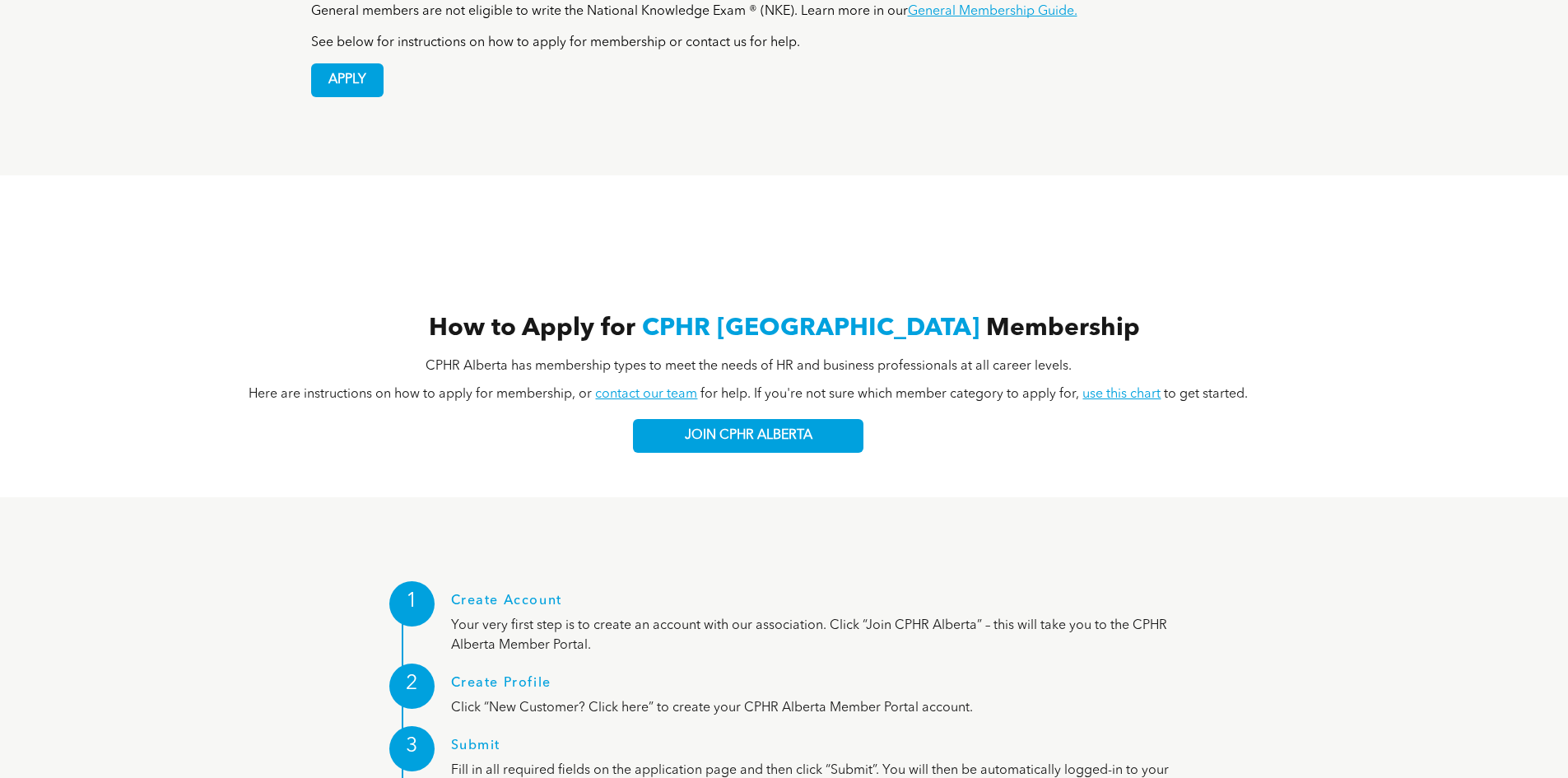
scroll to position [1317, 0]
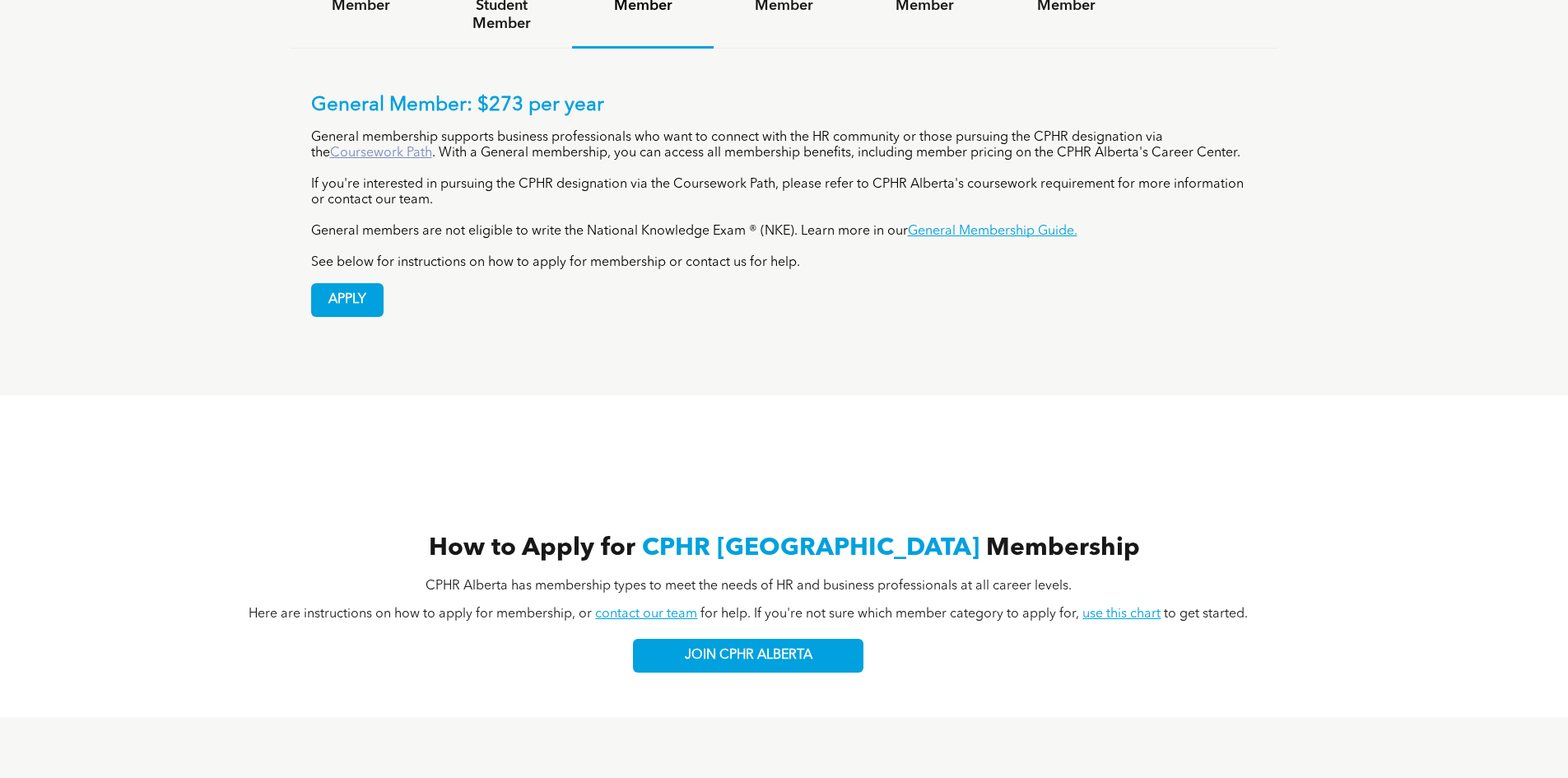
click at [375, 146] on link "Coursework Path" at bounding box center [380, 152] width 102 height 13
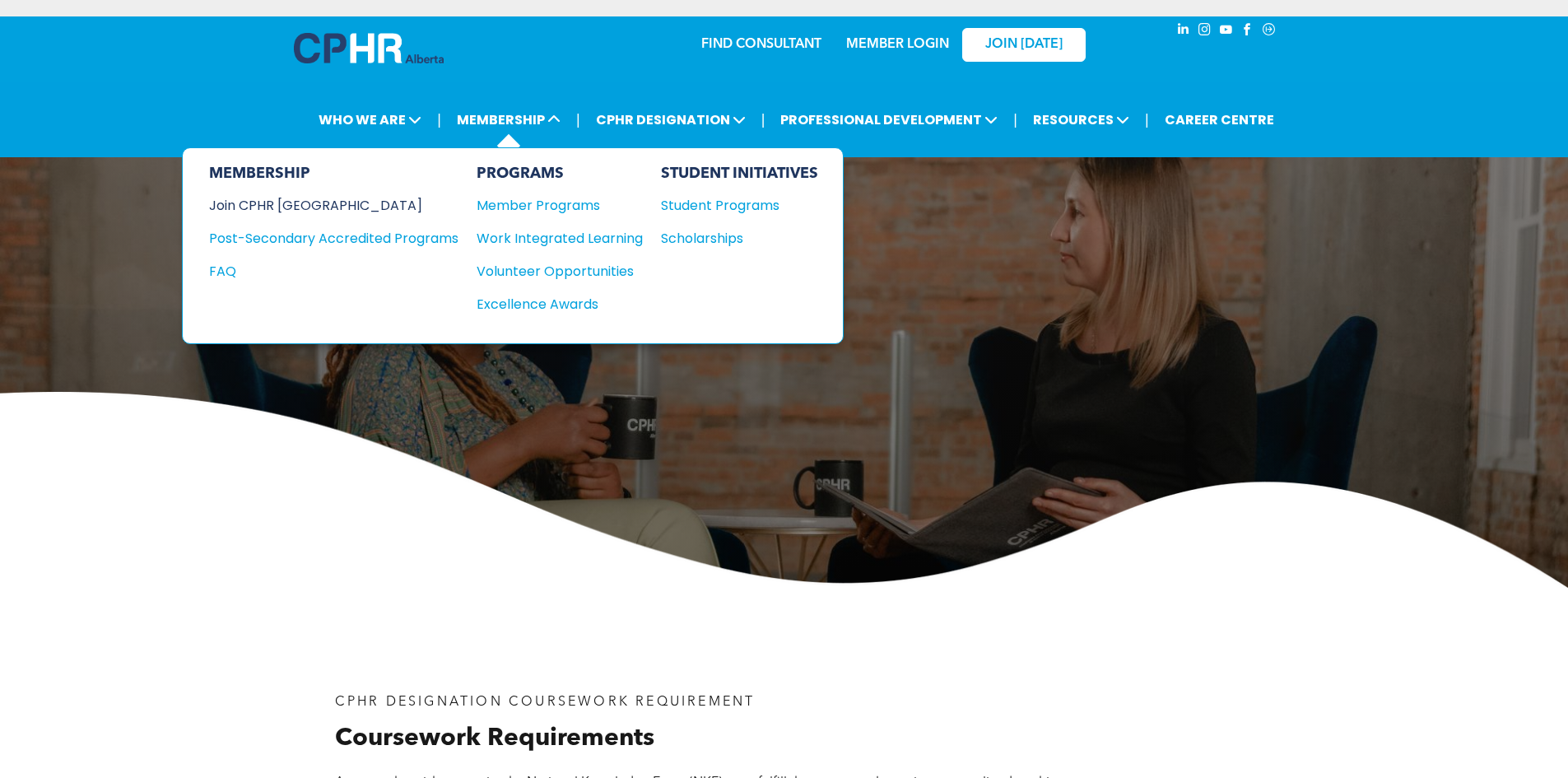
click at [306, 208] on div "Join CPHR [GEOGRAPHIC_DATA]" at bounding box center [322, 205] width 225 height 20
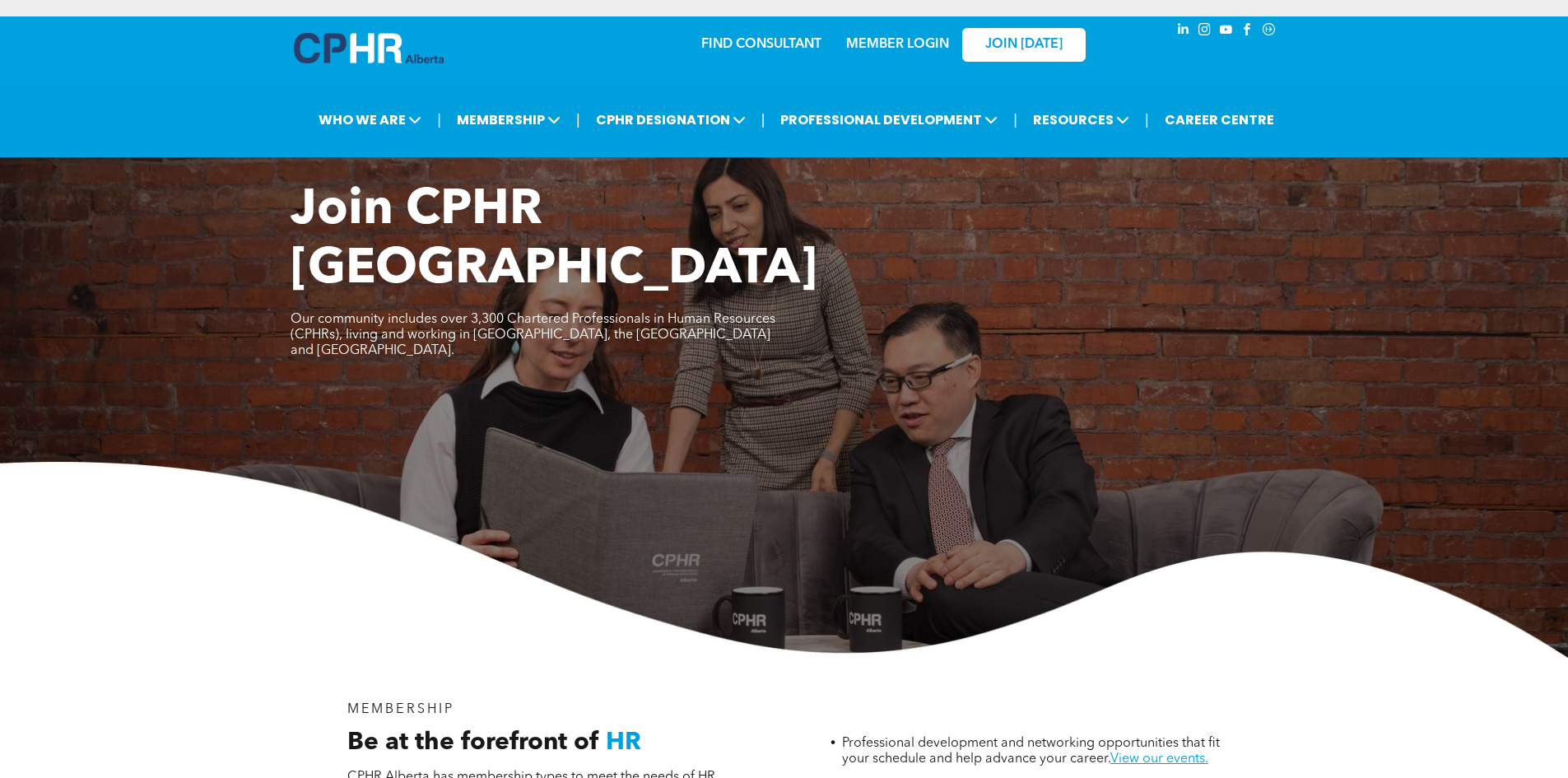
click at [917, 43] on link "MEMBER LOGIN" at bounding box center [898, 44] width 103 height 13
click at [897, 33] on div "MEMBER LOGIN" at bounding box center [897, 39] width 107 height 29
click at [893, 39] on link "MEMBER LOGIN" at bounding box center [898, 44] width 103 height 13
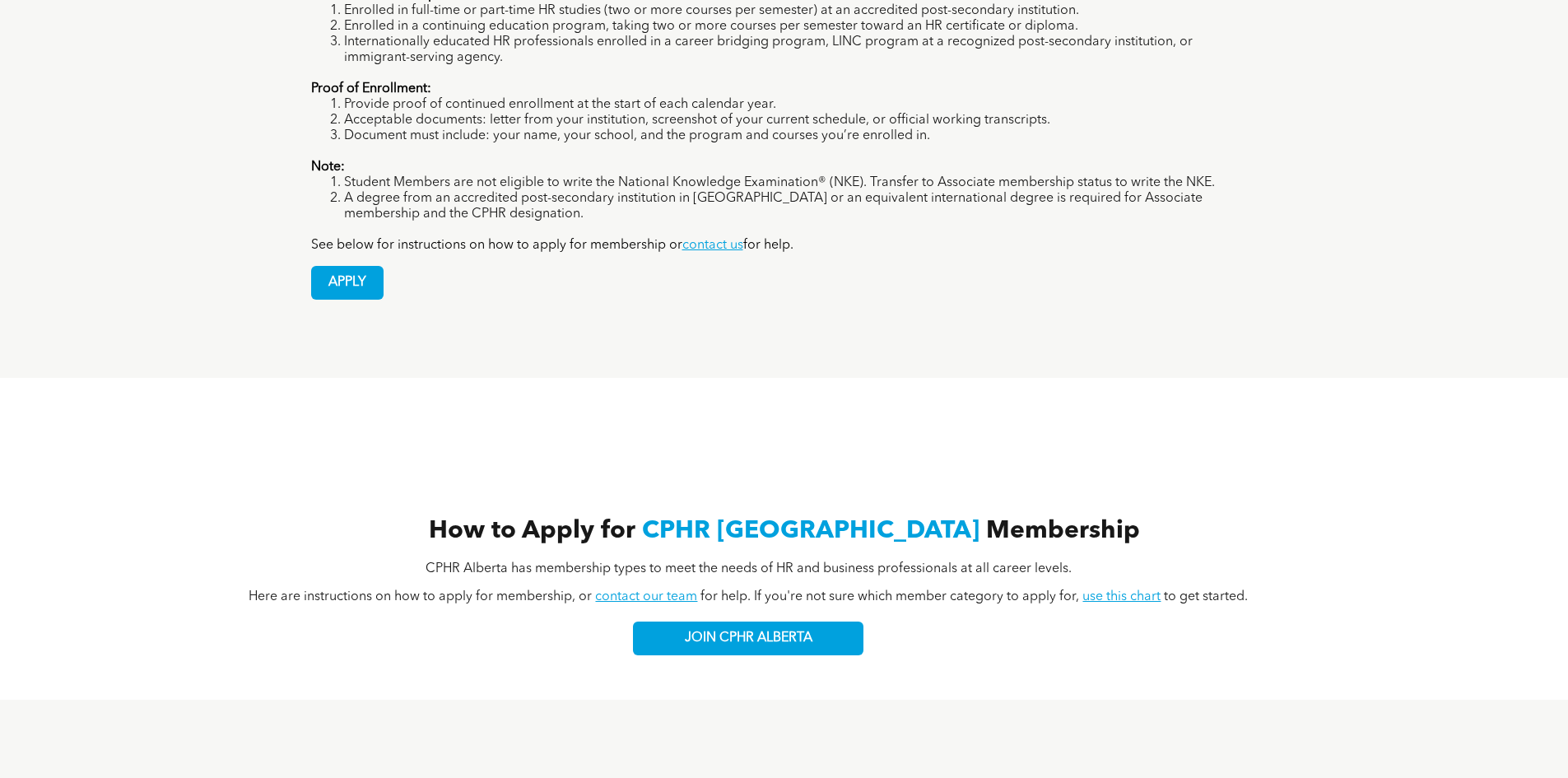
scroll to position [1645, 0]
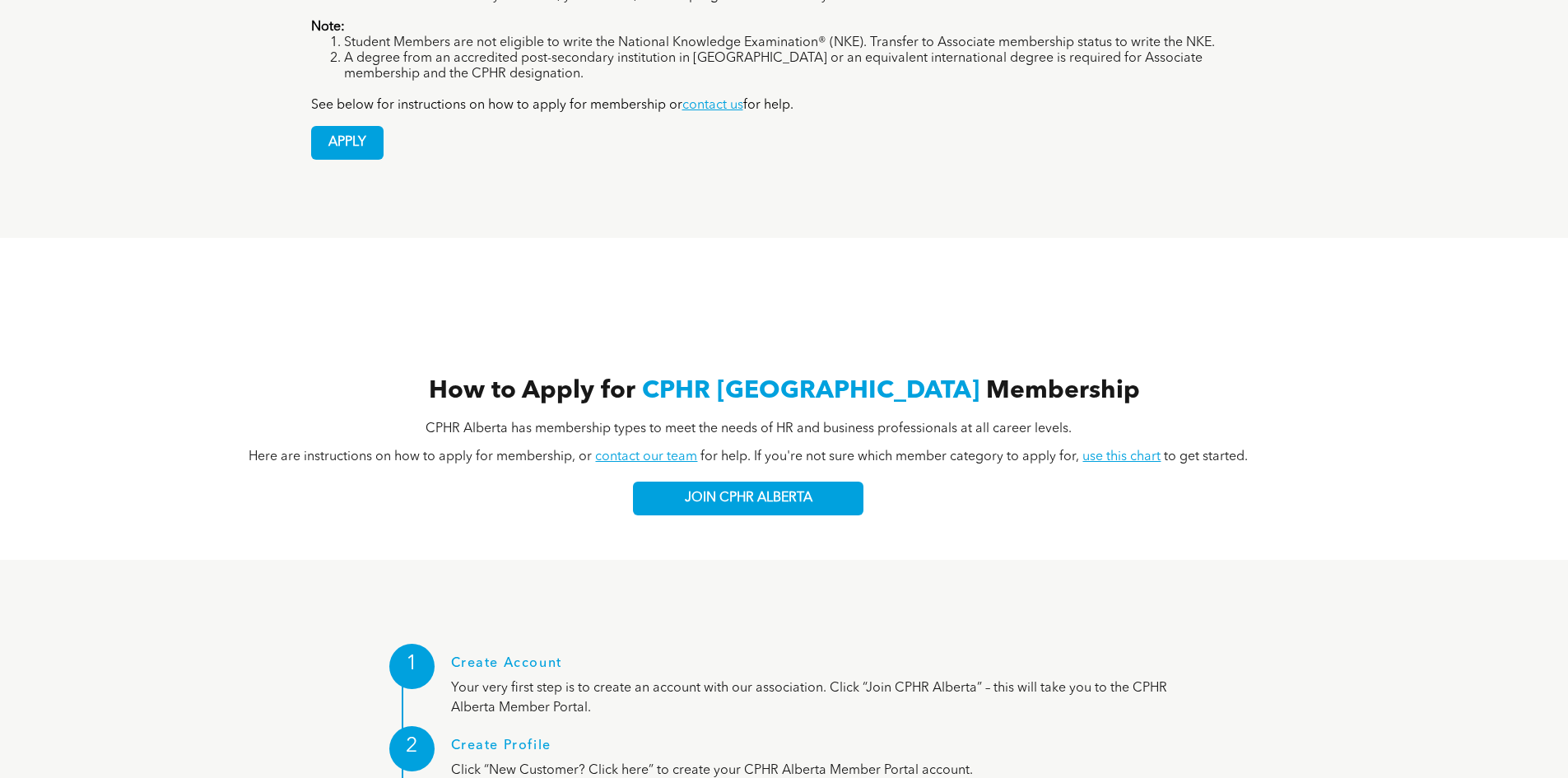
click at [1118, 450] on link "use this chart" at bounding box center [1121, 456] width 78 height 13
click at [1121, 450] on link "use this chart" at bounding box center [1121, 456] width 78 height 13
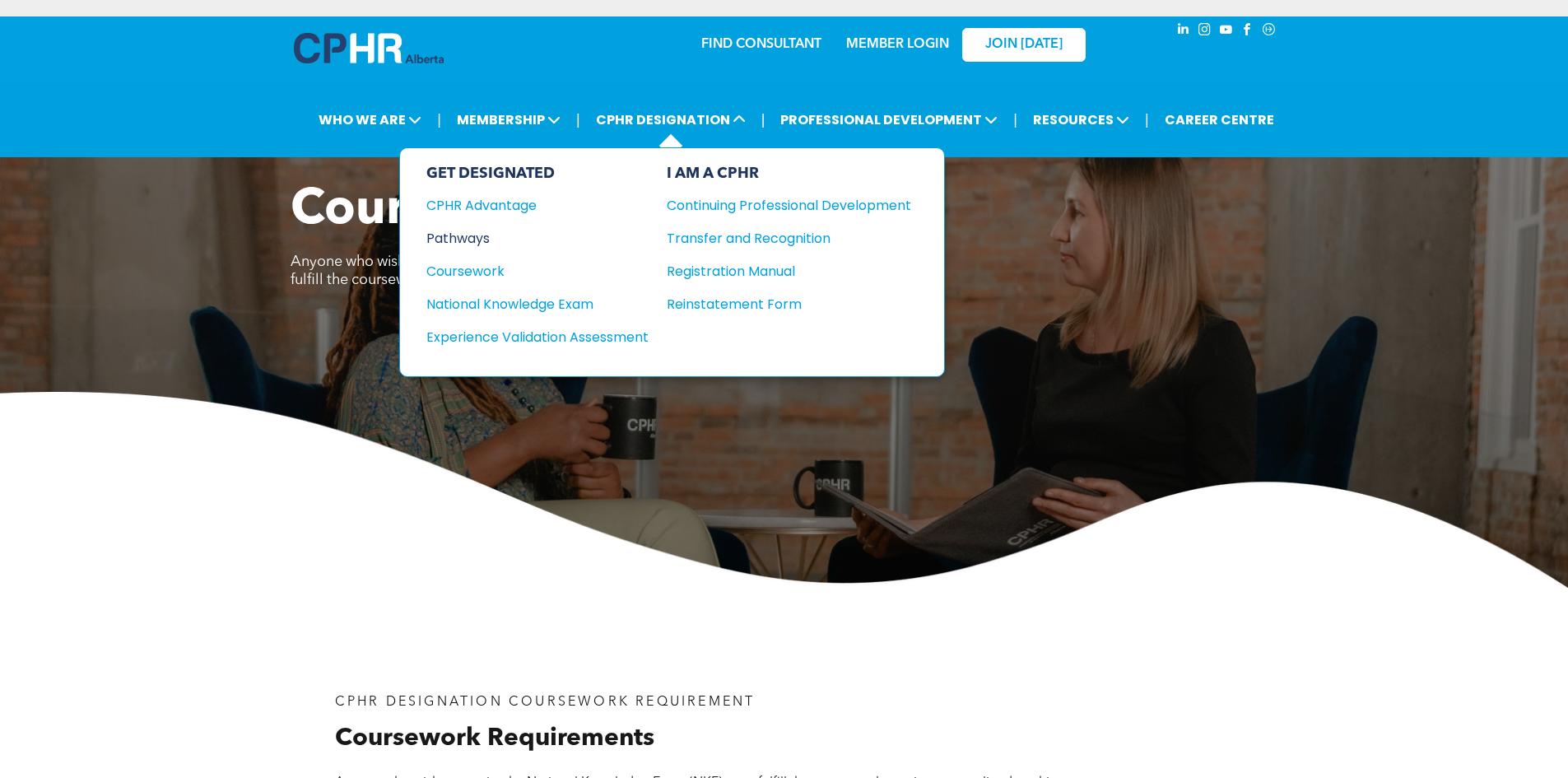
click at [477, 237] on div "Pathways" at bounding box center [527, 237] width 200 height 20
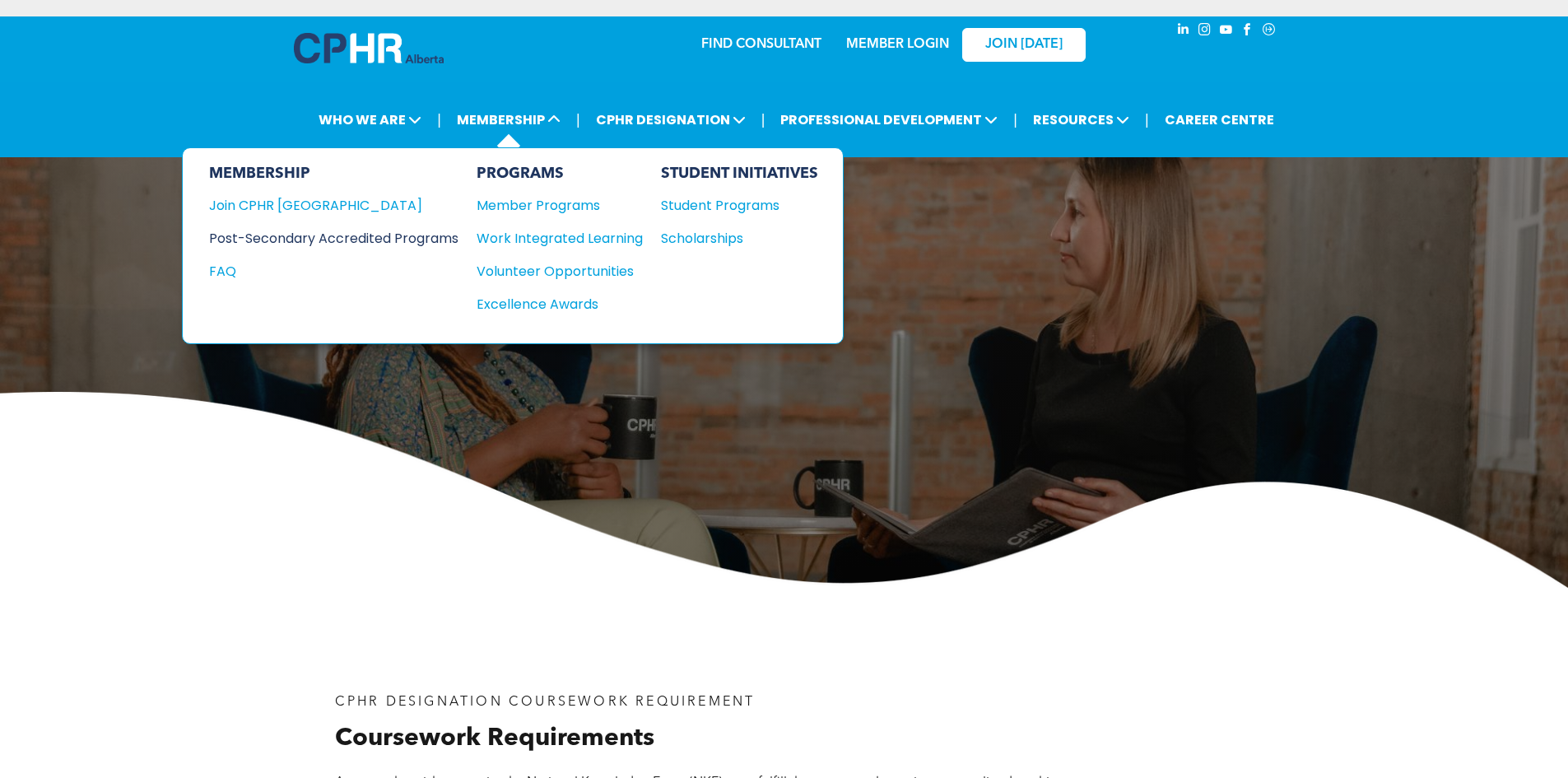
click at [284, 237] on div "Post-Secondary Accredited Programs" at bounding box center [322, 237] width 225 height 20
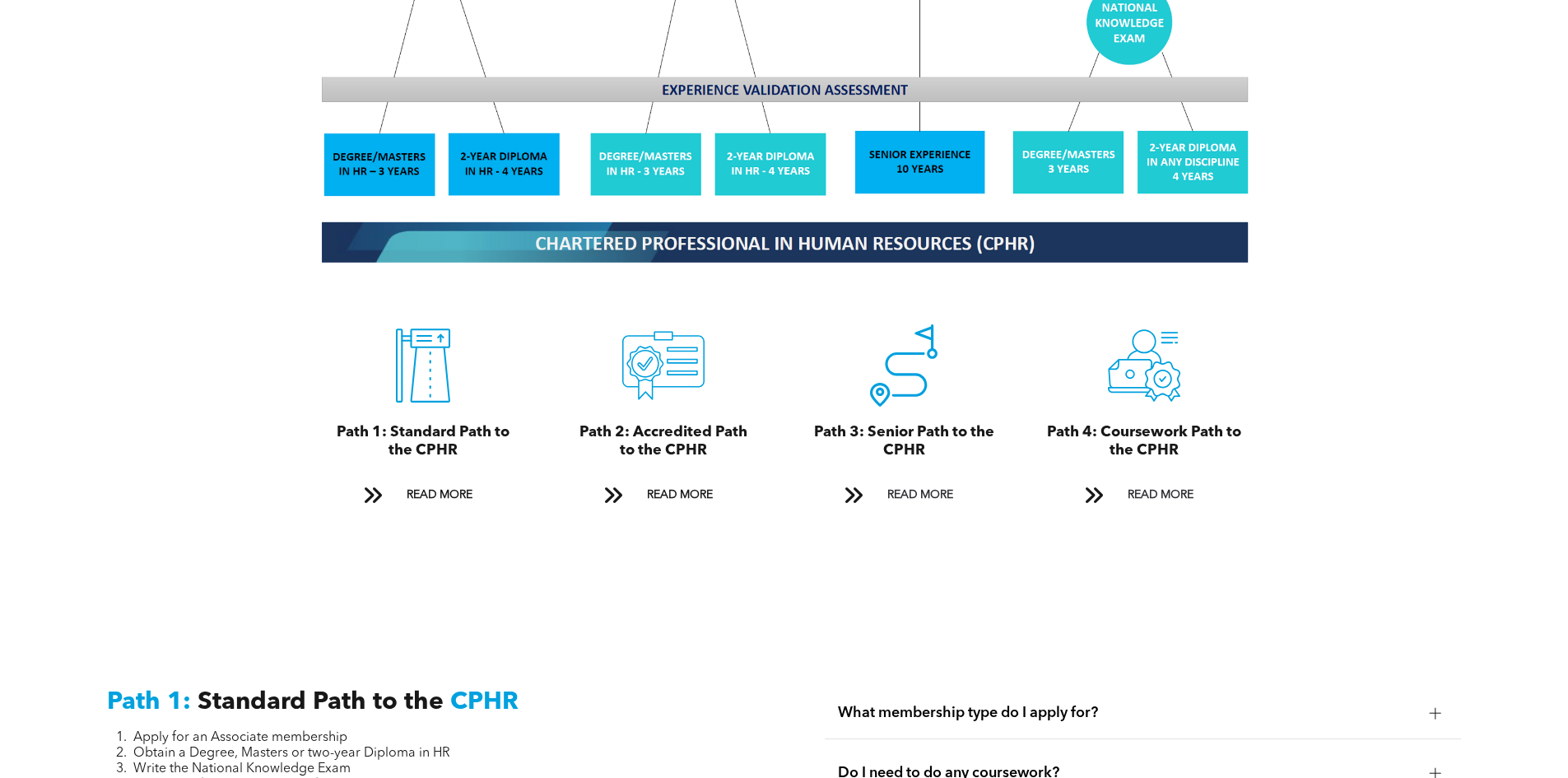
scroll to position [1728, 0]
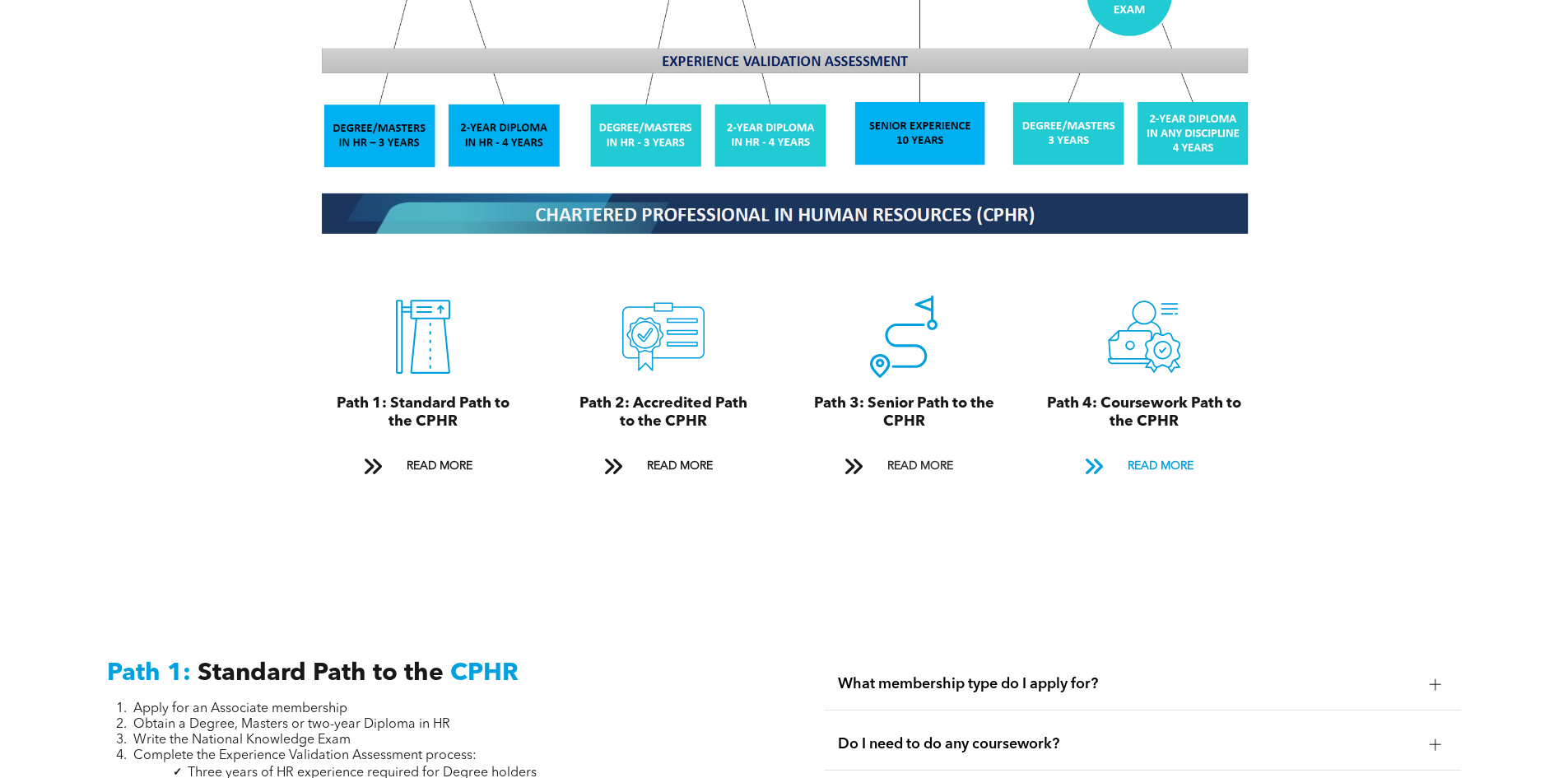
click at [1138, 451] on span "READ MORE" at bounding box center [1160, 466] width 77 height 30
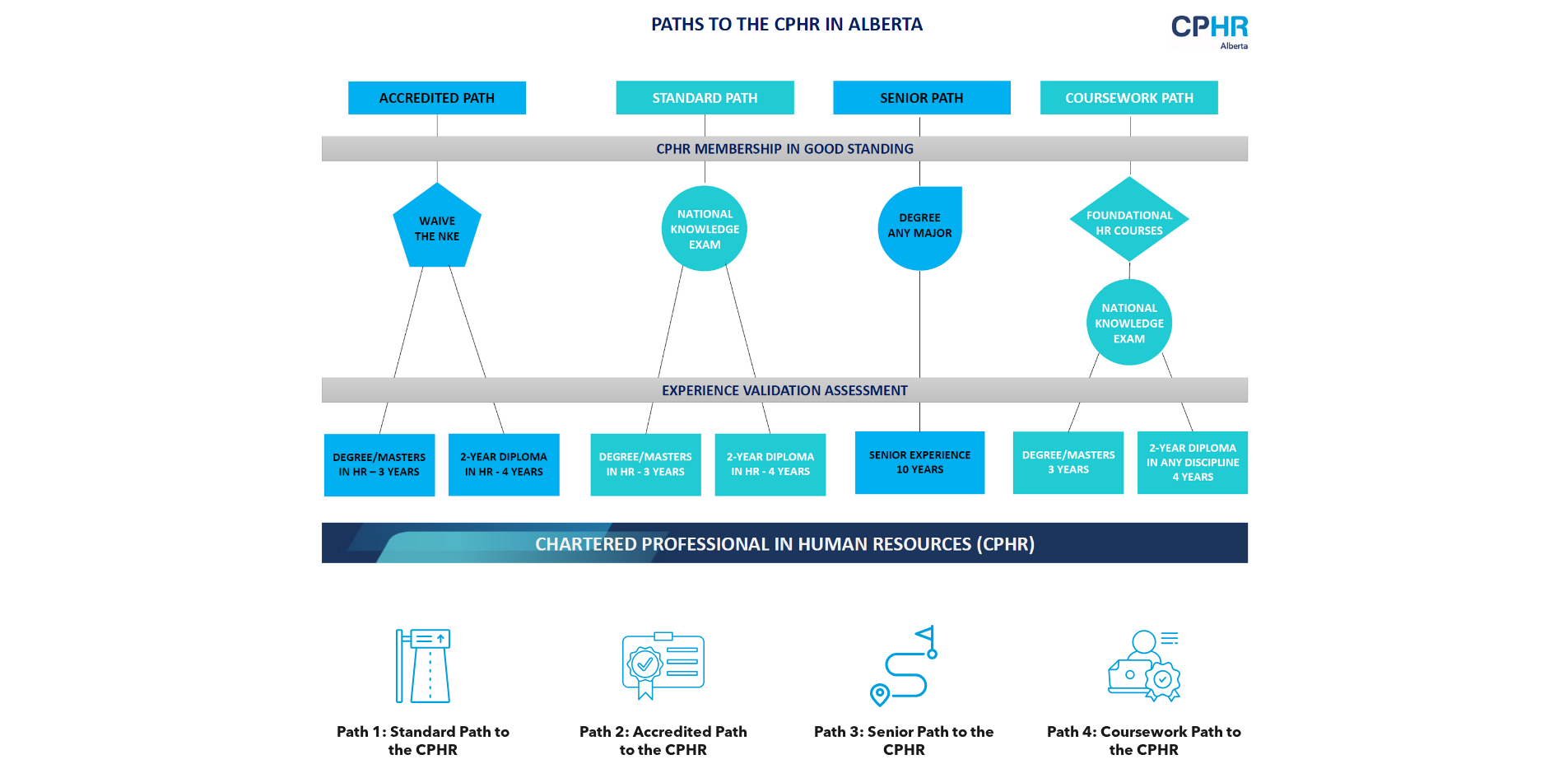
scroll to position [1563, 0]
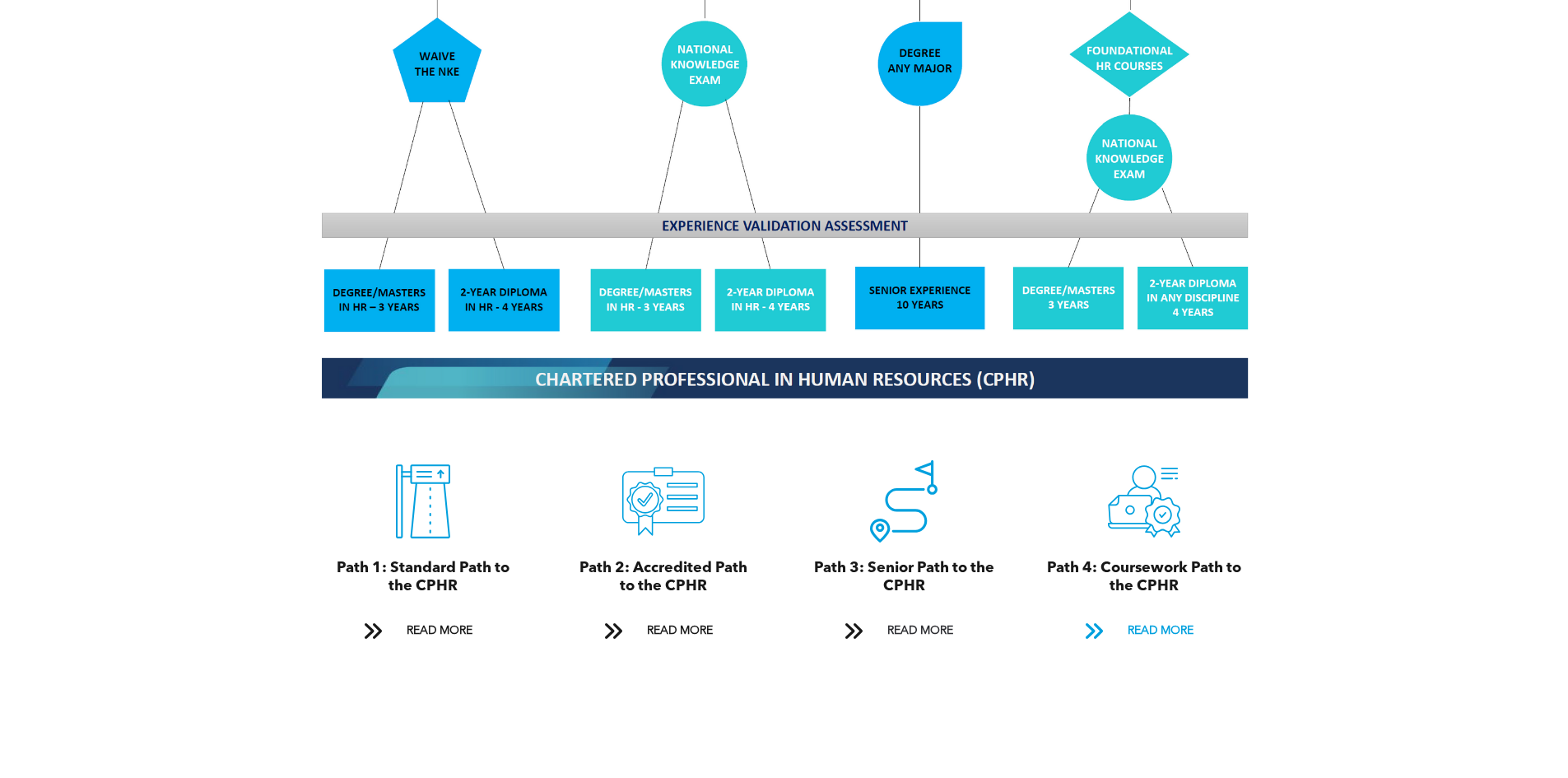
click at [1166, 616] on span "READ MORE" at bounding box center [1160, 631] width 77 height 30
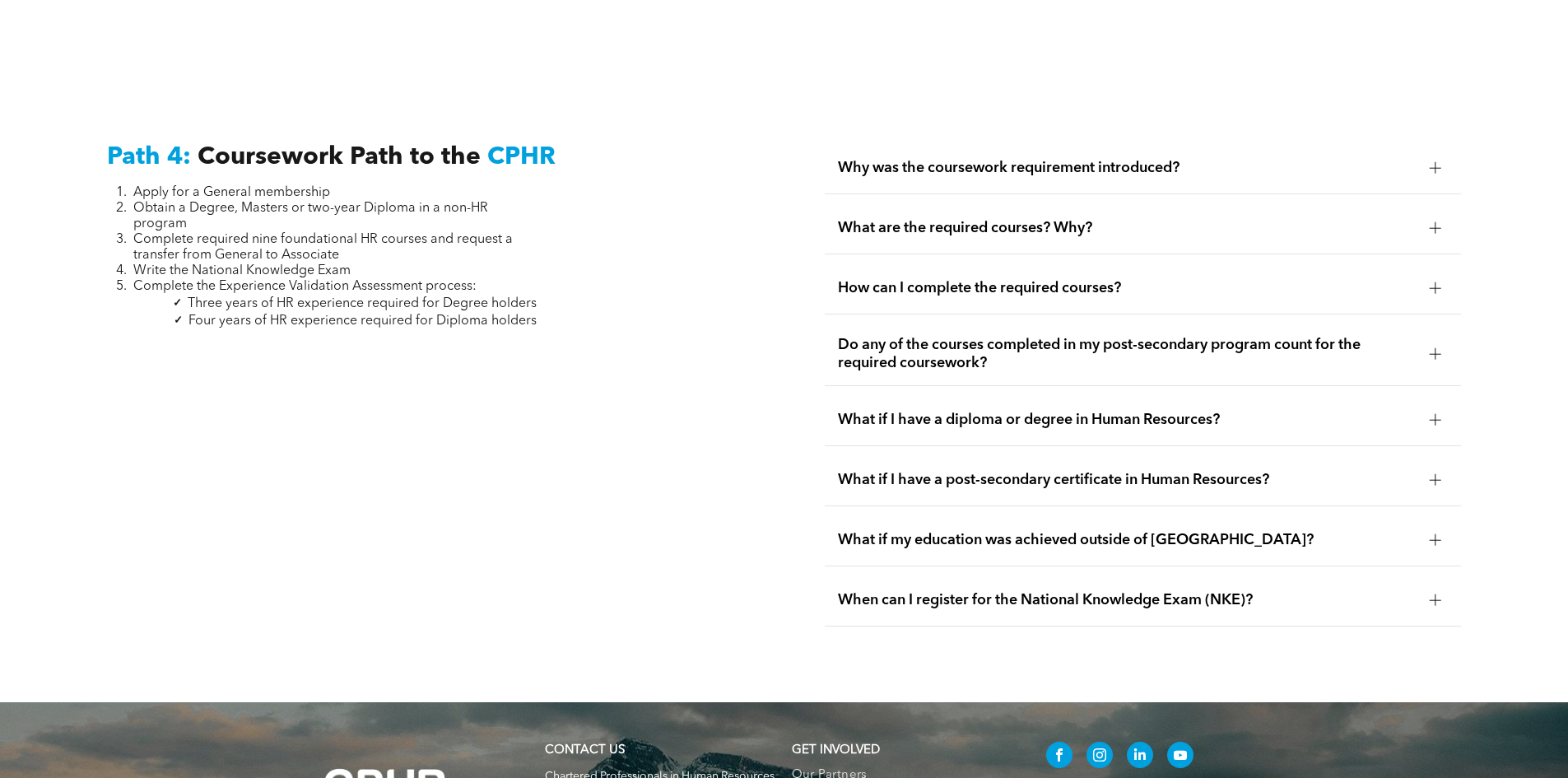
scroll to position [4888, 0]
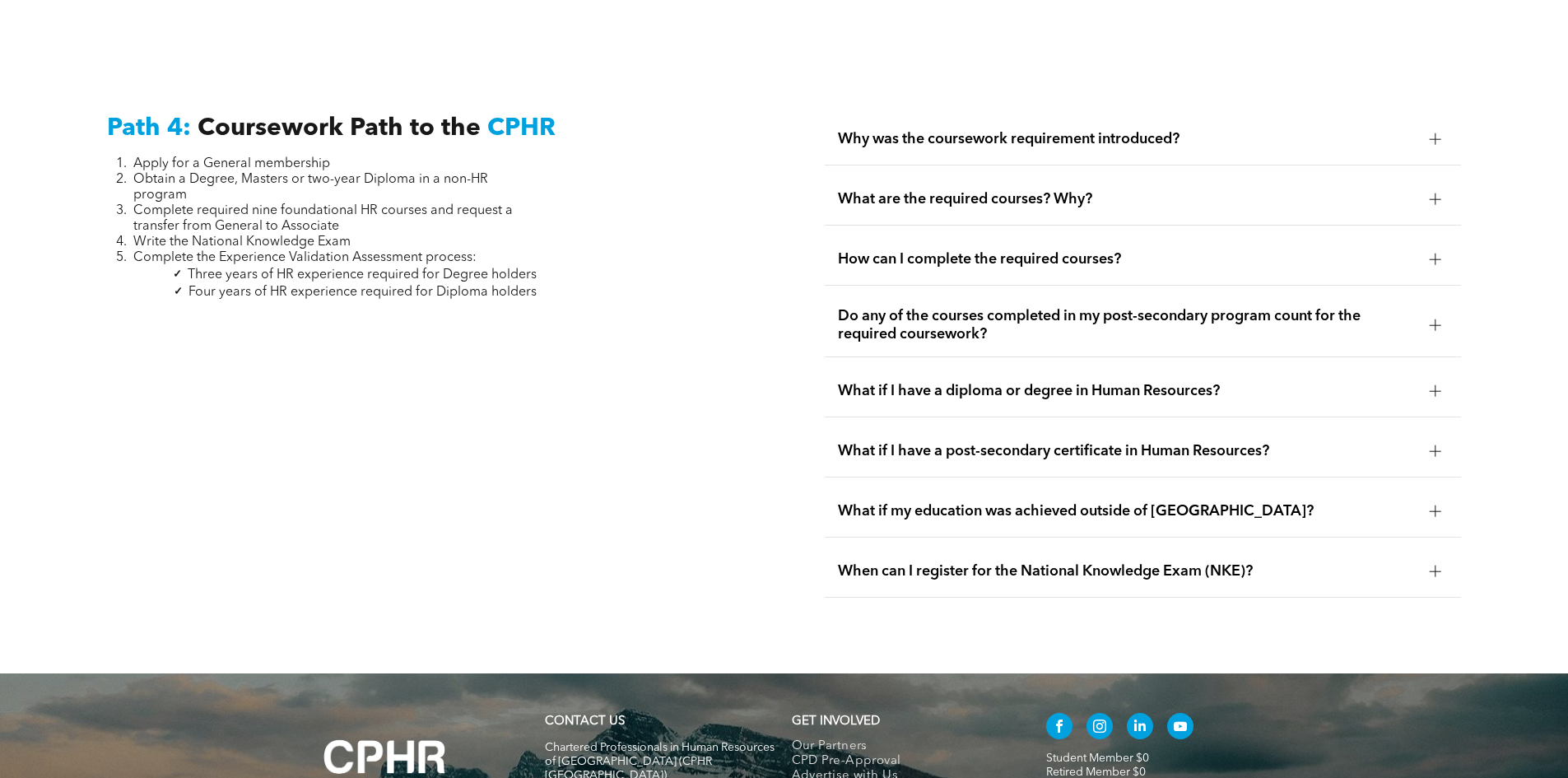
click at [1158, 113] on div "Why was the coursework requirement introduced?" at bounding box center [1143, 139] width 636 height 52
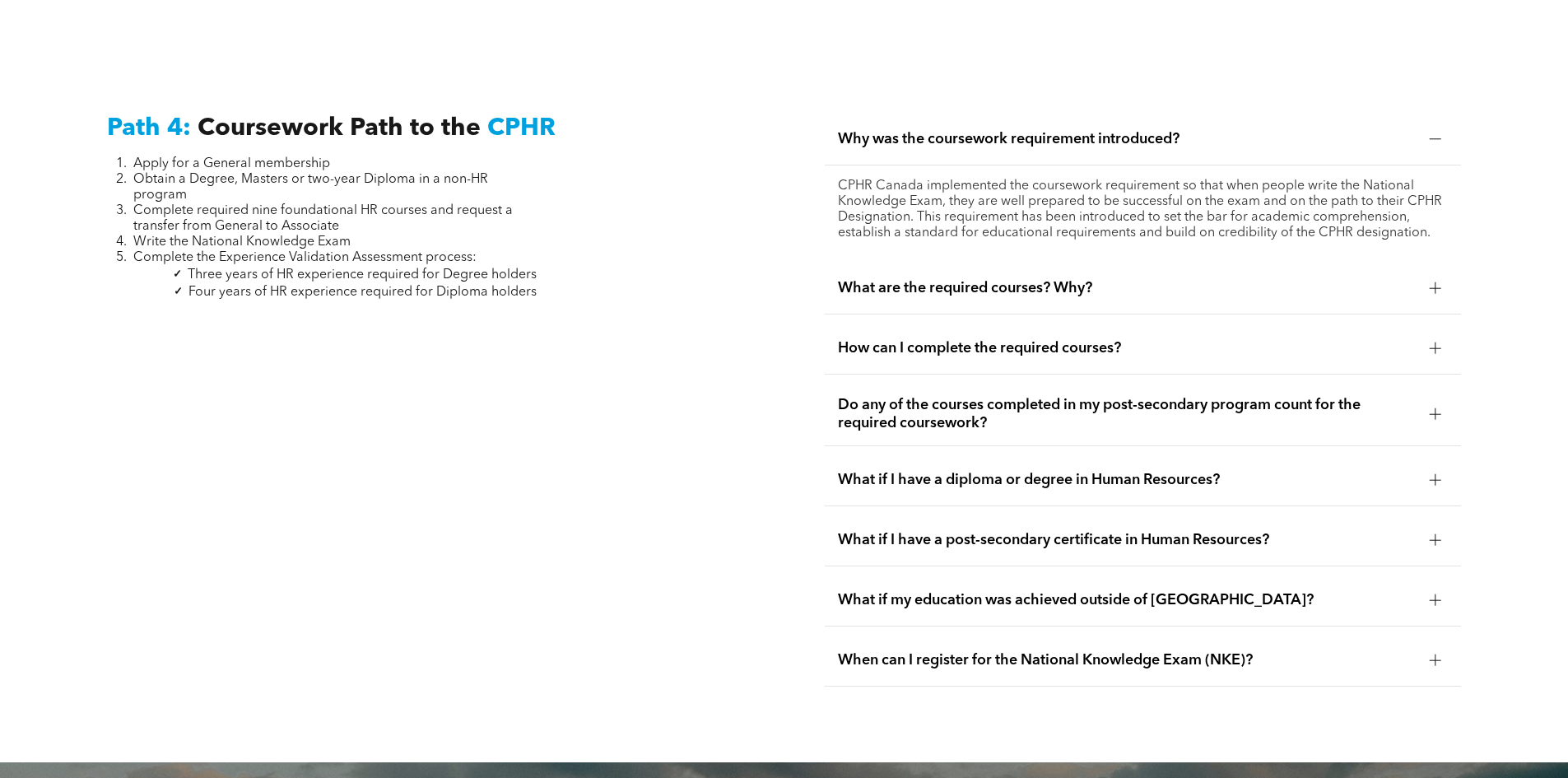
click at [1403, 531] on span "What if I have a post-secondary certificate in Human Resources?" at bounding box center [1127, 540] width 579 height 18
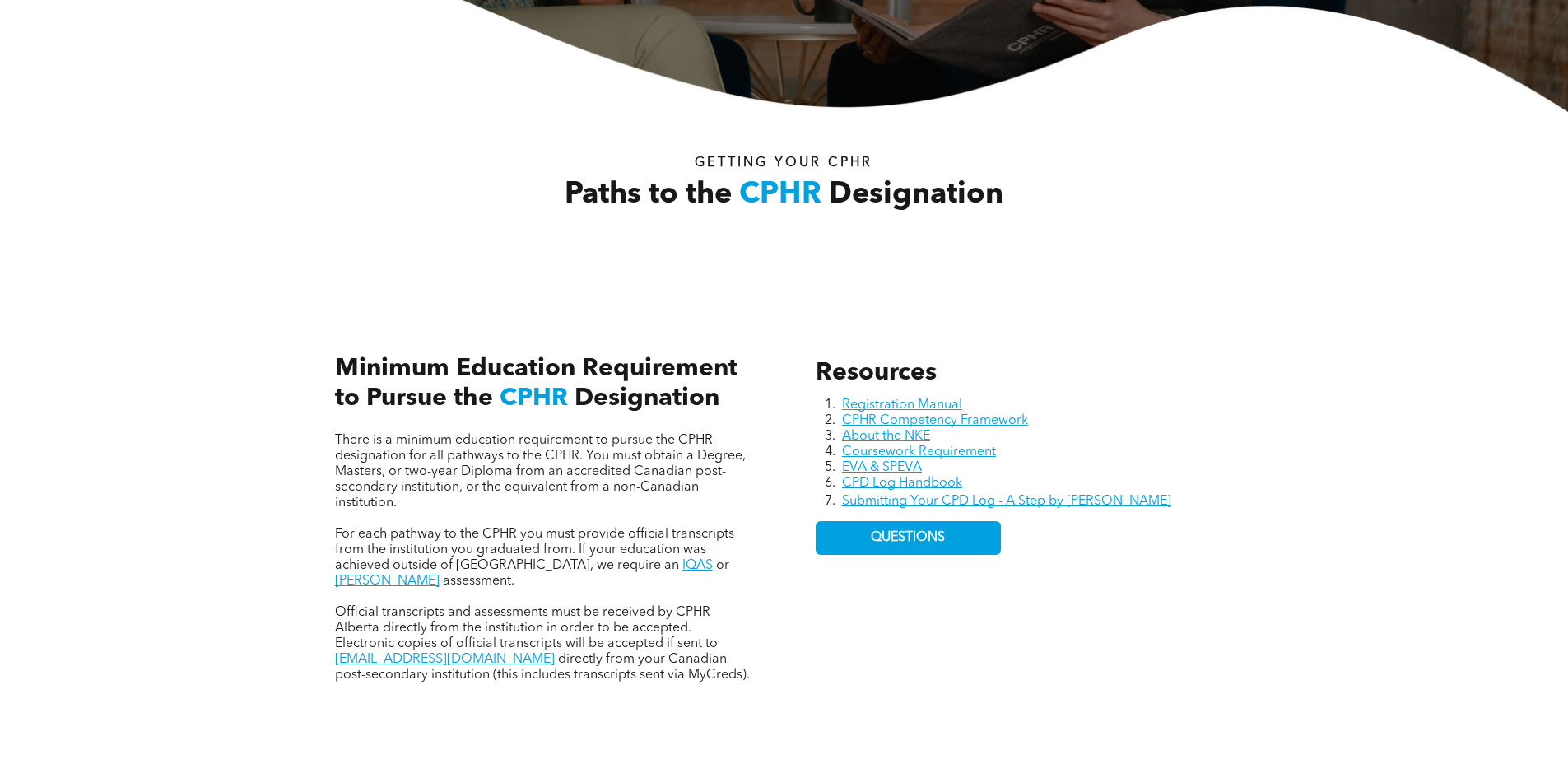
scroll to position [0, 0]
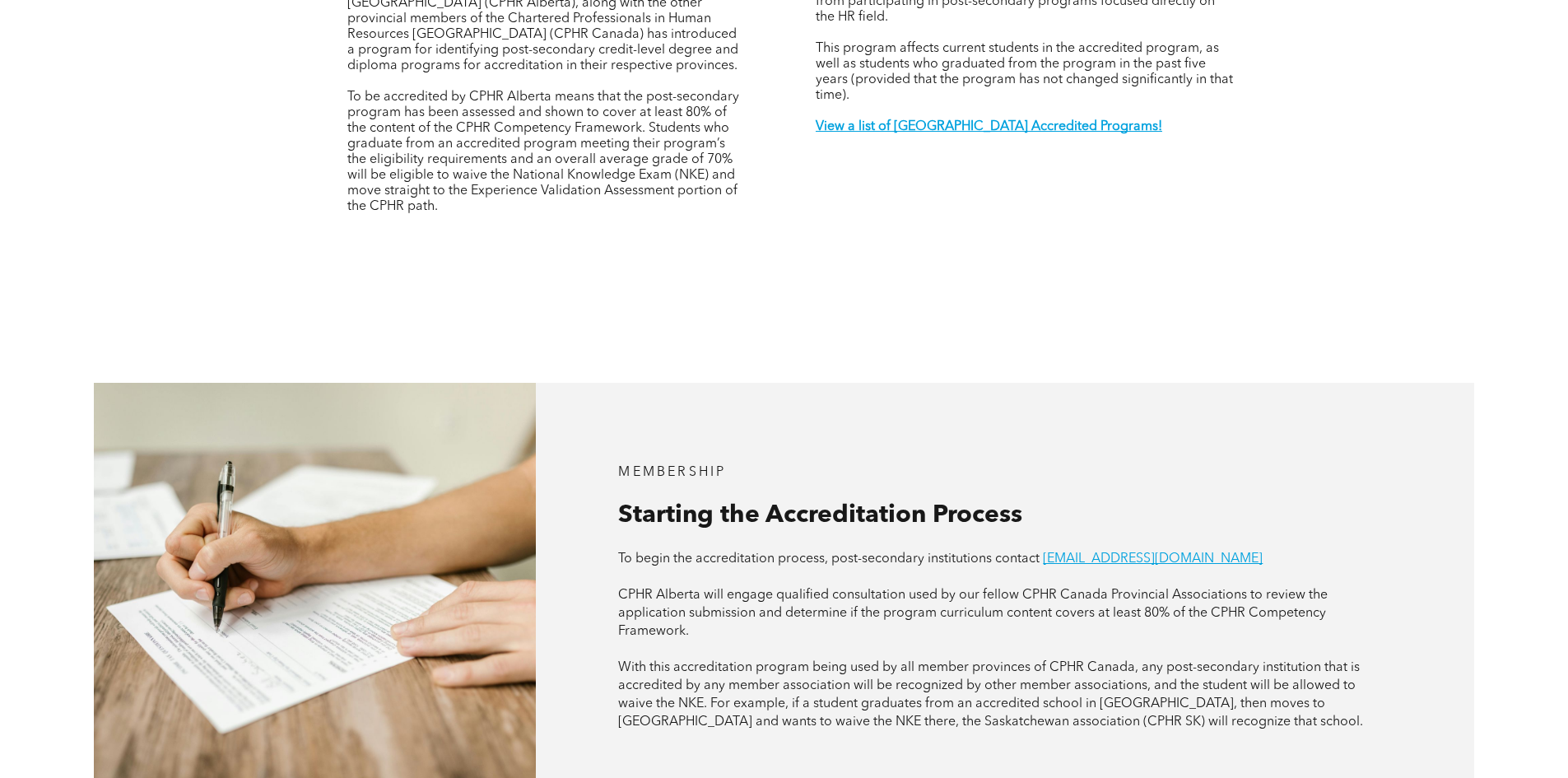
scroll to position [411, 0]
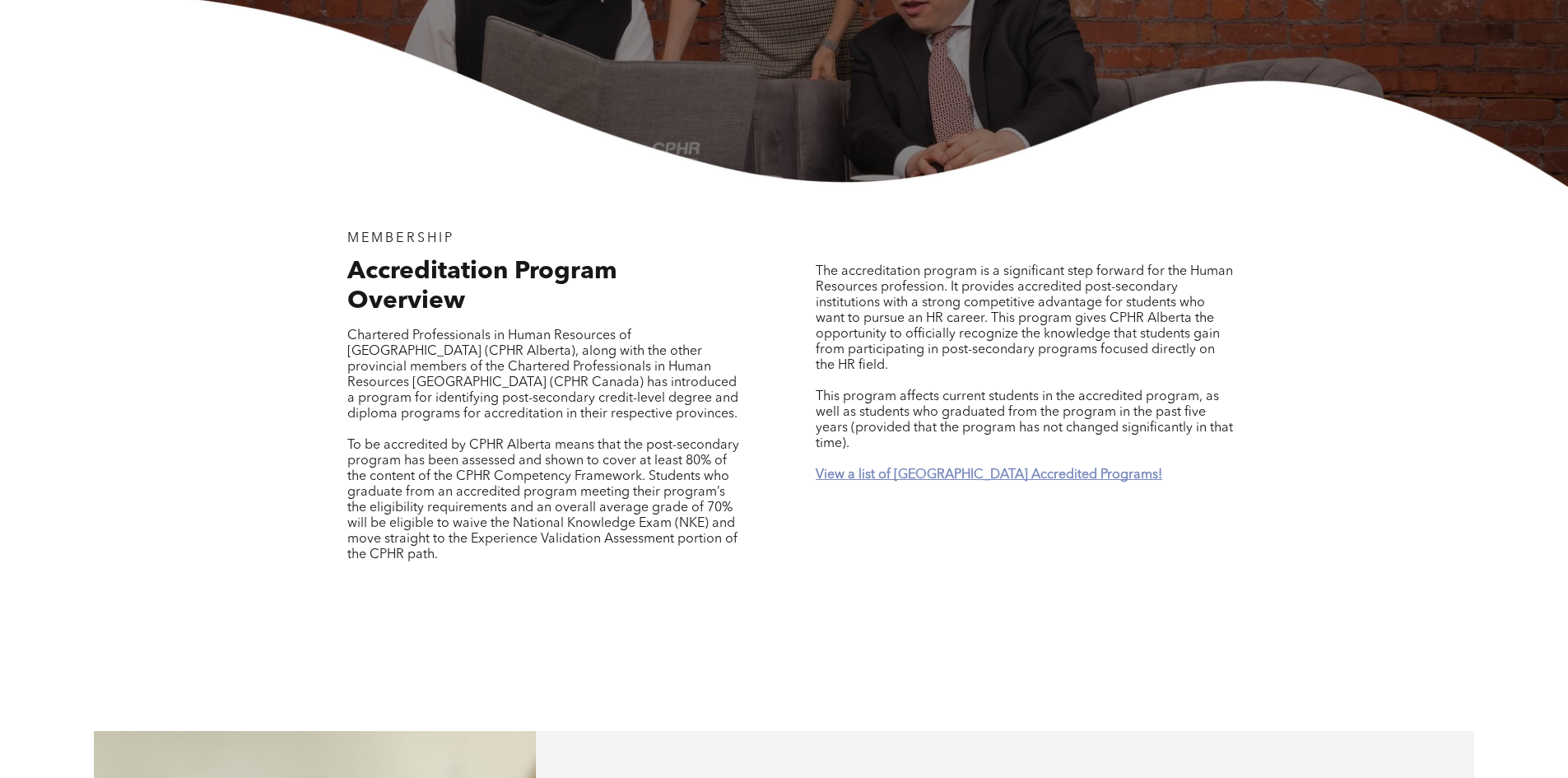
click at [946, 468] on strong "View a list of [GEOGRAPHIC_DATA] Accredited Programs!" at bounding box center [988, 474] width 347 height 13
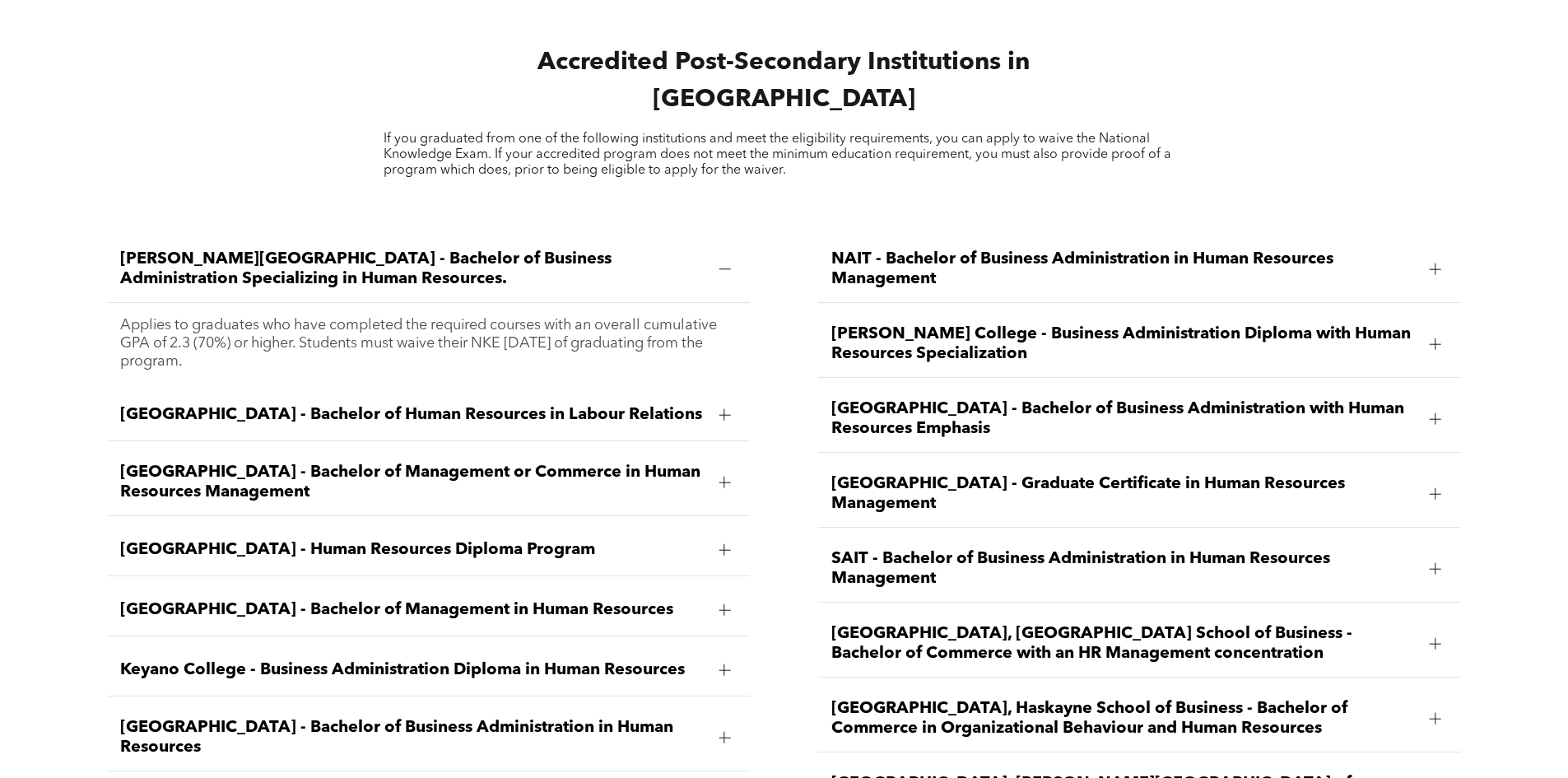
scroll to position [2428, 0]
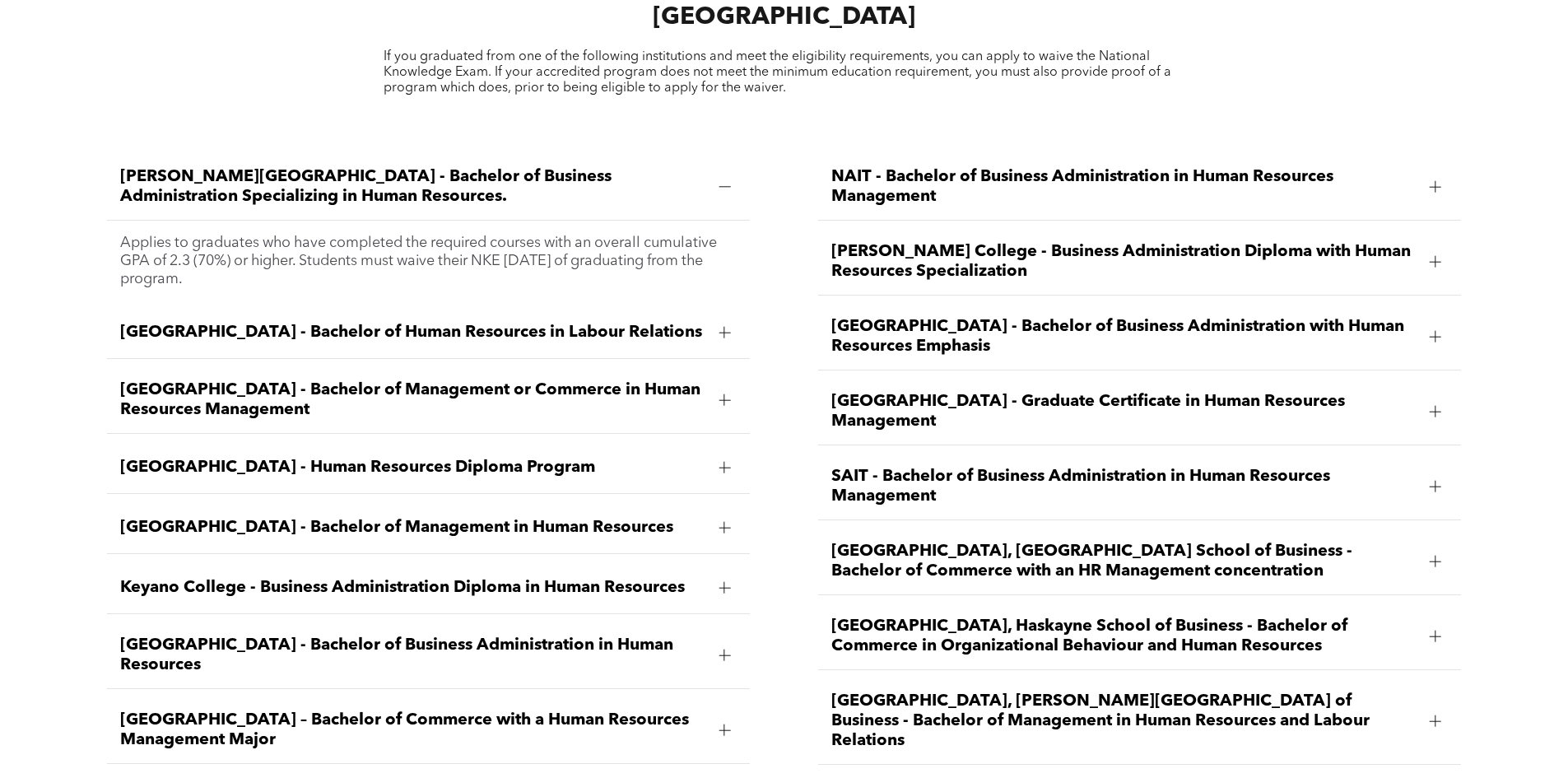
click at [727, 462] on div at bounding box center [724, 467] width 12 height 12
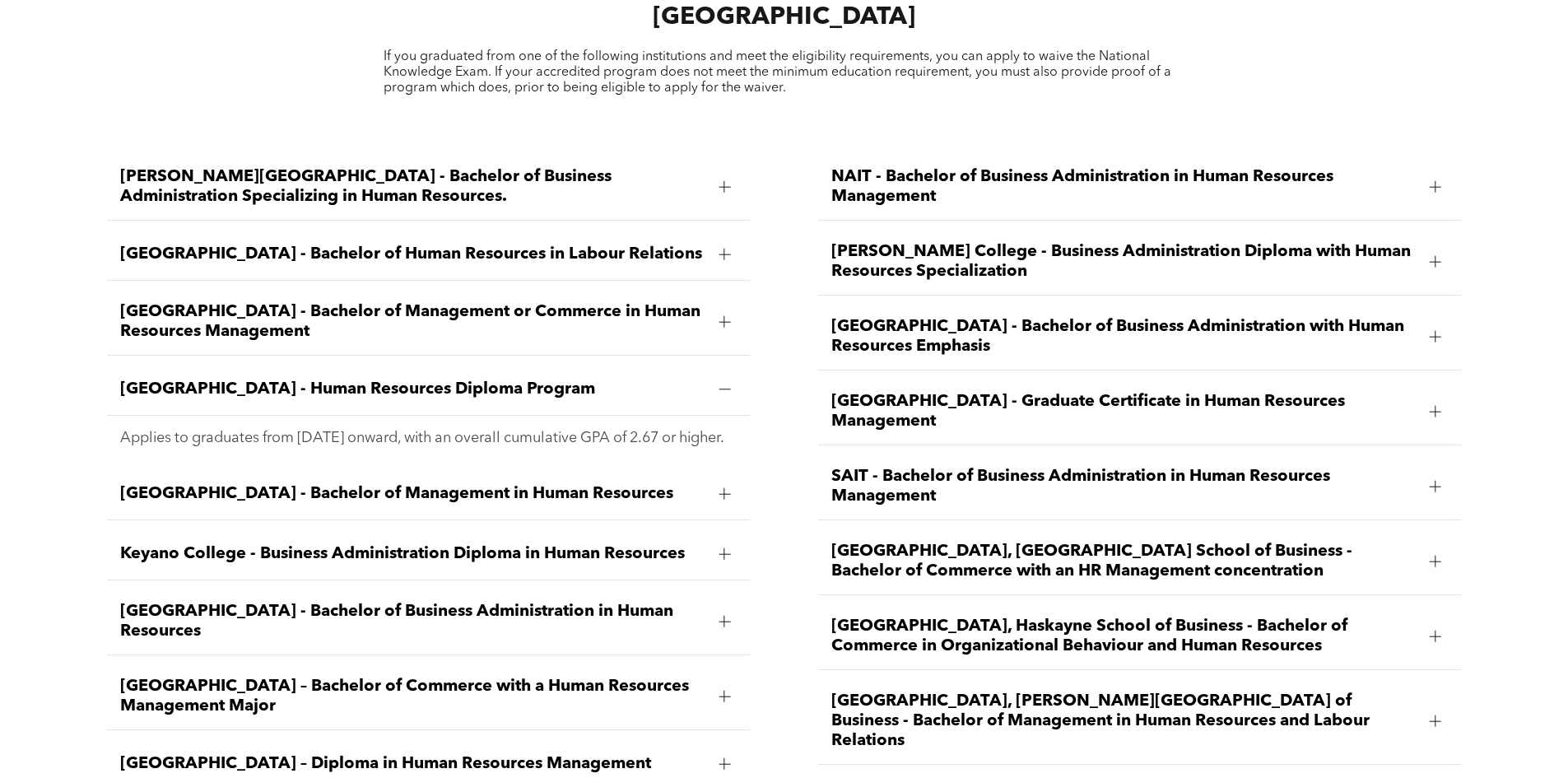
scroll to position [2346, 0]
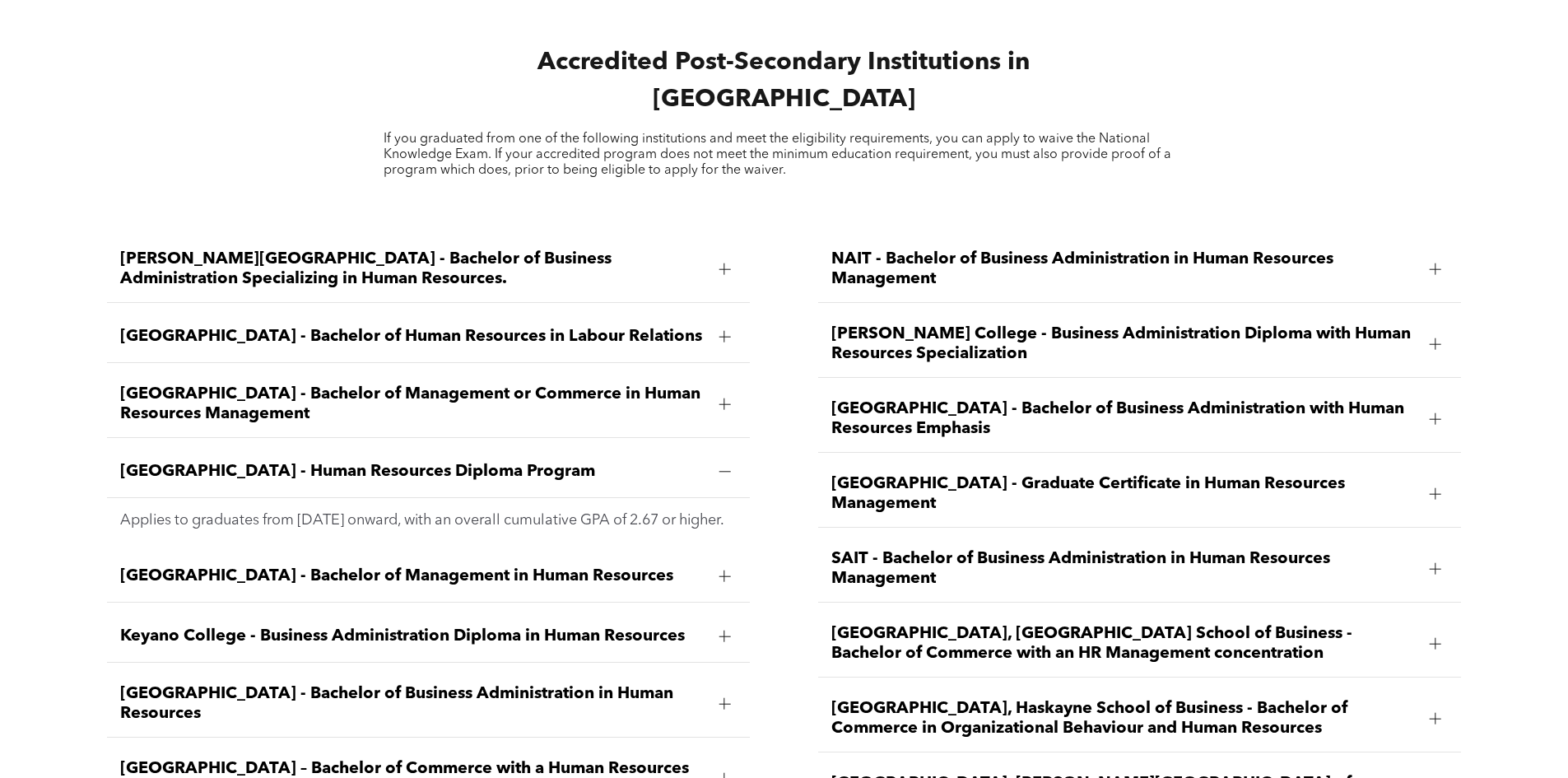
click at [729, 331] on div at bounding box center [724, 336] width 12 height 12
